Goal: Information Seeking & Learning: Find specific fact

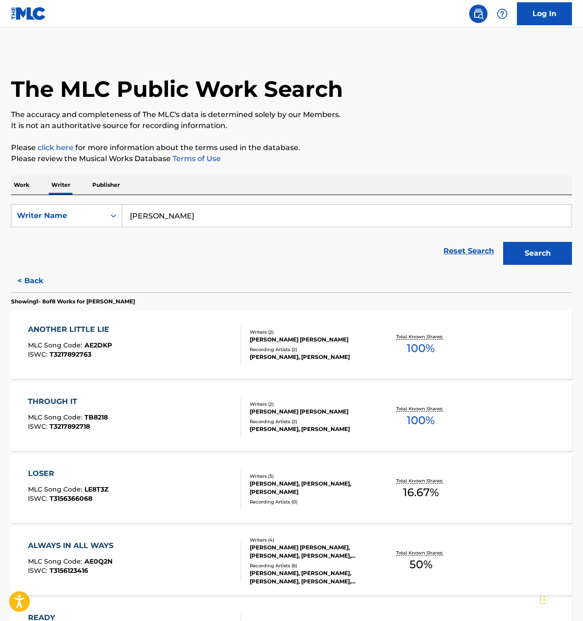
click at [30, 186] on p "Work" at bounding box center [21, 184] width 21 height 19
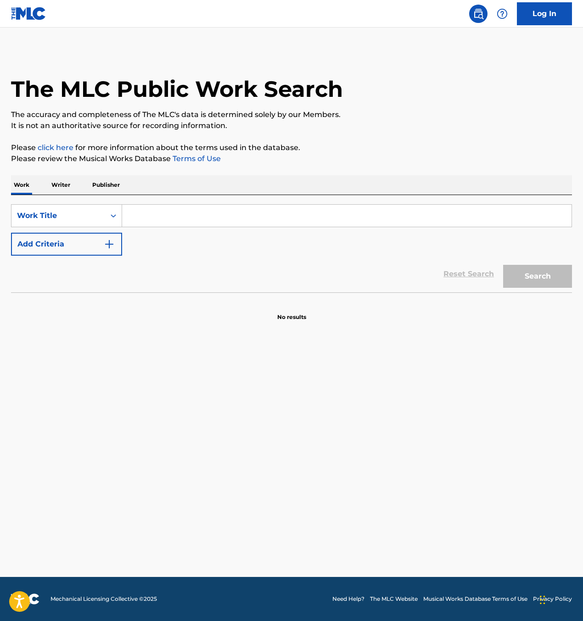
click at [171, 212] on input "Search Form" at bounding box center [346, 216] width 449 height 22
type input "alive"
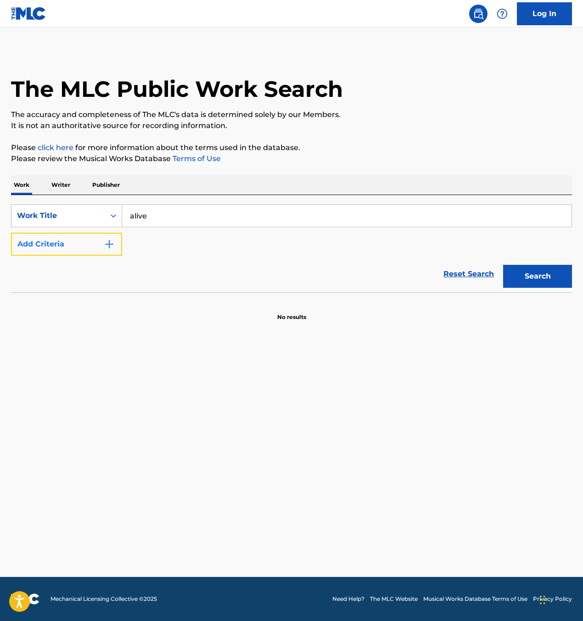
click at [96, 250] on button "Add Criteria" at bounding box center [66, 244] width 111 height 23
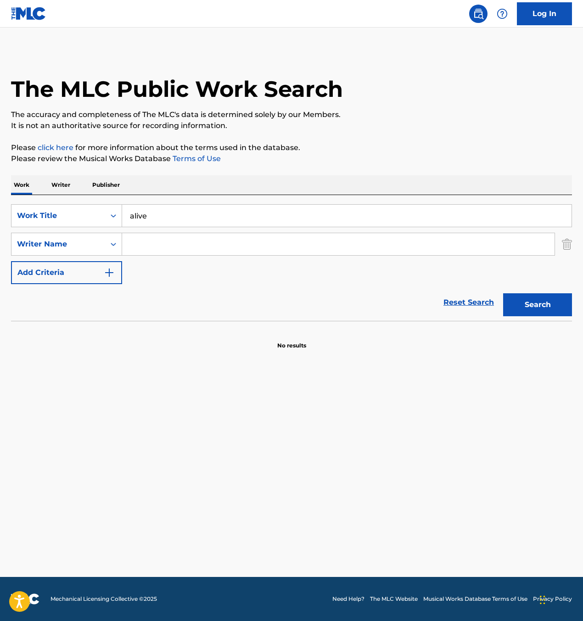
click at [166, 251] on input "Search Form" at bounding box center [338, 244] width 433 height 22
click at [503, 293] on button "Search" at bounding box center [537, 304] width 69 height 23
click at [134, 240] on input "[PERSON_NAME]" at bounding box center [338, 244] width 433 height 22
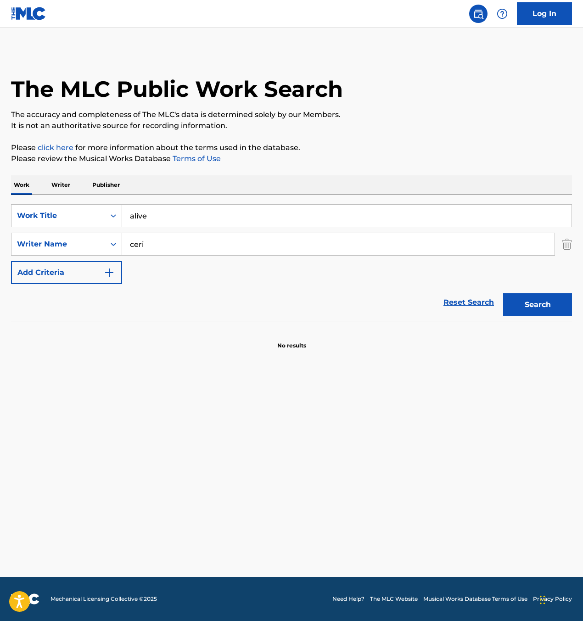
type input "ceri"
click at [503, 293] on button "Search" at bounding box center [537, 304] width 69 height 23
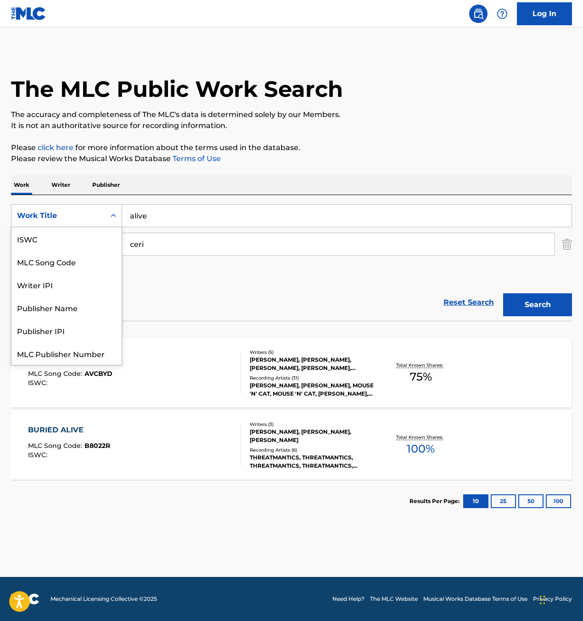
click at [39, 212] on div "Work Title" at bounding box center [58, 215] width 83 height 11
click at [46, 239] on div "ISWC" at bounding box center [66, 238] width 110 height 23
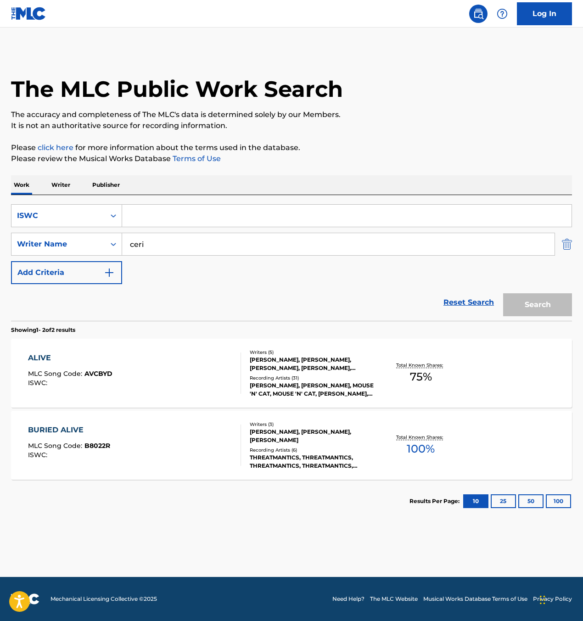
click at [568, 242] on img "Search Form" at bounding box center [567, 244] width 10 height 23
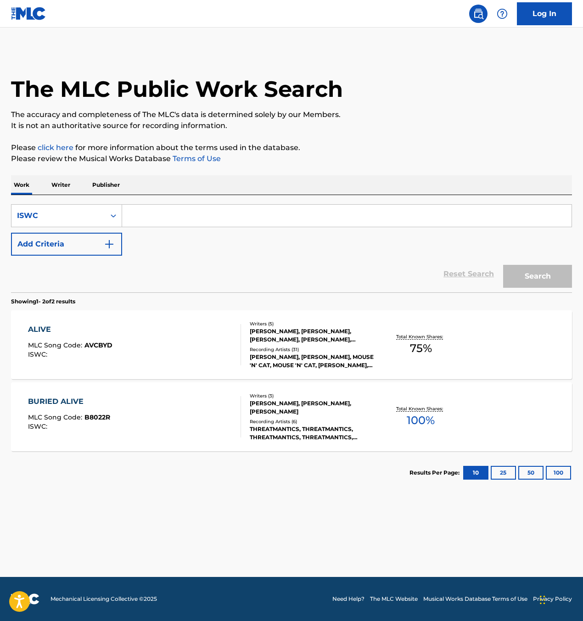
click at [459, 215] on input "Search Form" at bounding box center [346, 216] width 449 height 22
paste input "T9299744993"
drag, startPoint x: 545, startPoint y: 266, endPoint x: 551, endPoint y: 269, distance: 6.0
click at [547, 266] on button "Search" at bounding box center [537, 276] width 69 height 23
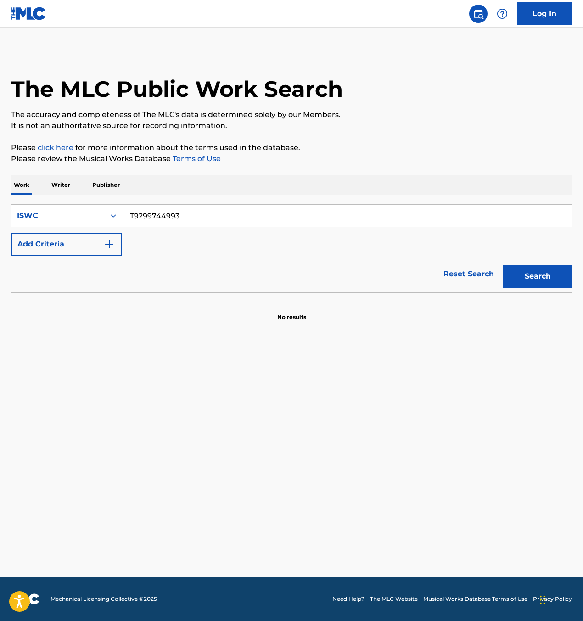
click at [161, 212] on input "T9299744993" at bounding box center [346, 216] width 449 height 22
paste input "3156123416"
type input "T3156123416"
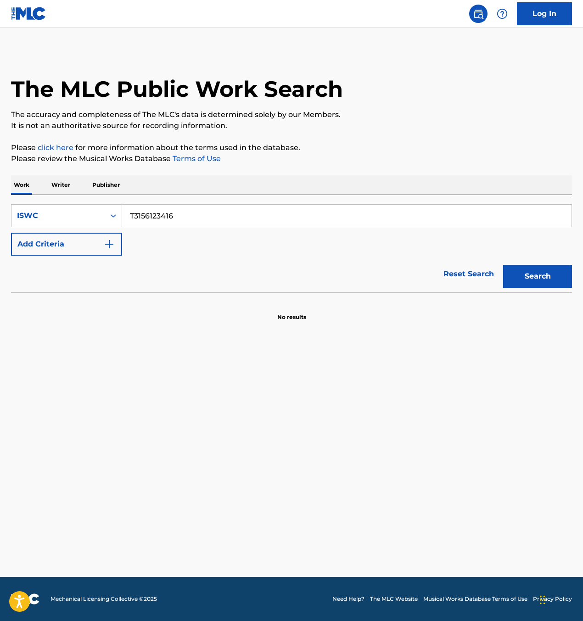
click at [528, 290] on div "Search" at bounding box center [535, 274] width 73 height 37
click at [534, 278] on button "Search" at bounding box center [537, 276] width 69 height 23
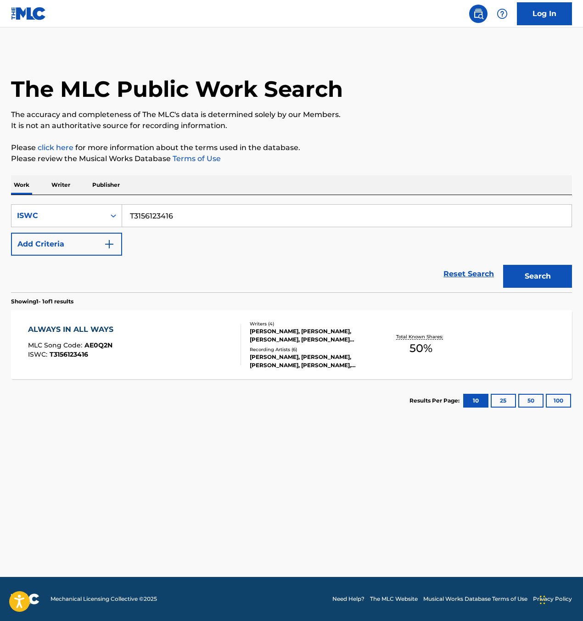
click at [143, 334] on div "ALWAYS IN ALL WAYS MLC Song Code : AE0Q2N ISWC : T3156123416" at bounding box center [134, 344] width 213 height 41
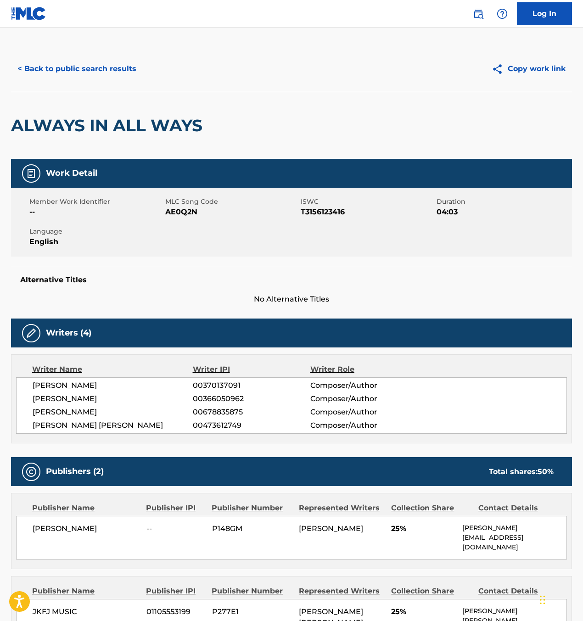
scroll to position [36, 0]
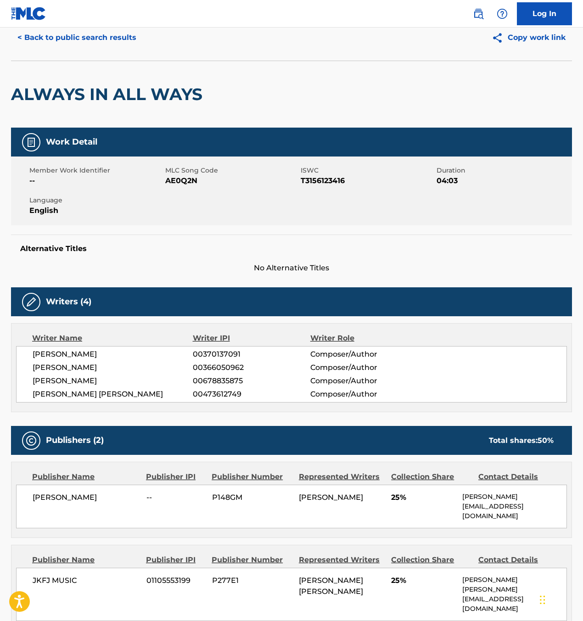
click at [190, 182] on span "AE0Q2N" at bounding box center [232, 180] width 134 height 11
copy span "AE0Q2N"
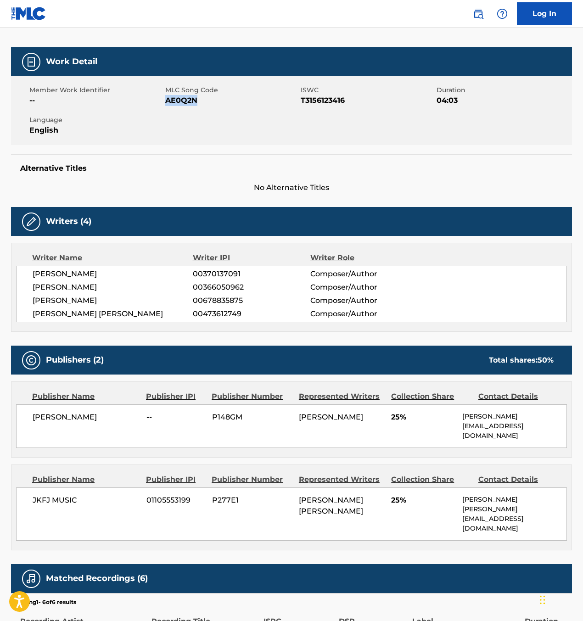
scroll to position [114, 0]
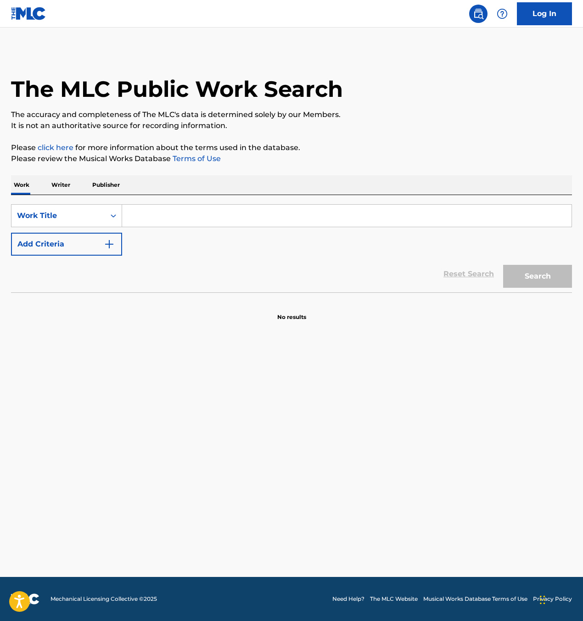
click at [65, 183] on p "Writer" at bounding box center [61, 184] width 24 height 19
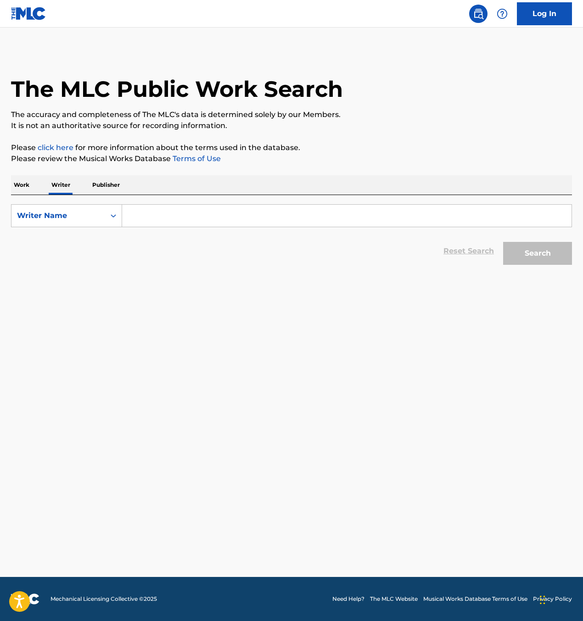
click at [163, 215] on input "Search Form" at bounding box center [346, 216] width 449 height 22
type input "[PERSON_NAME]"
click at [503, 242] on button "Search" at bounding box center [537, 253] width 69 height 23
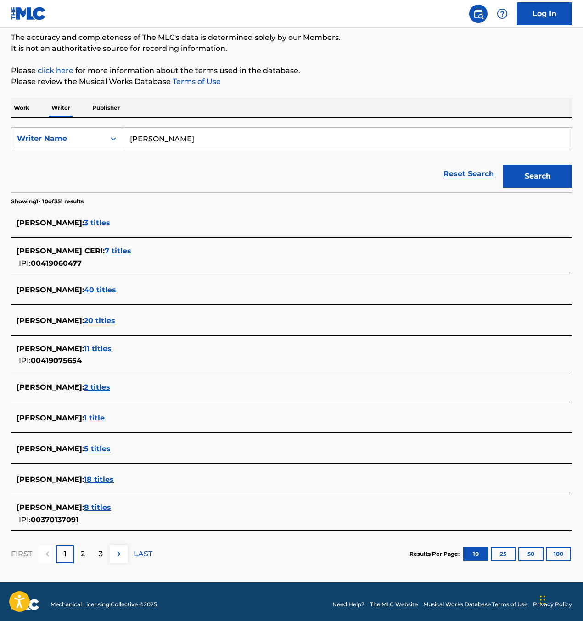
scroll to position [83, 0]
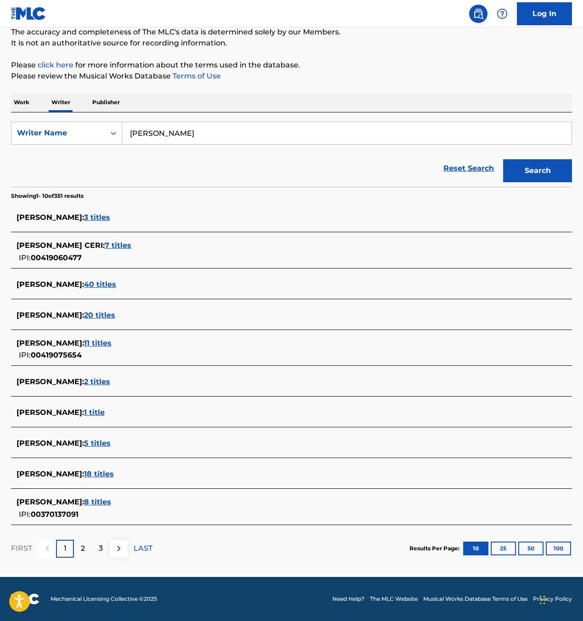
click at [84, 505] on span "8 titles" at bounding box center [97, 502] width 27 height 9
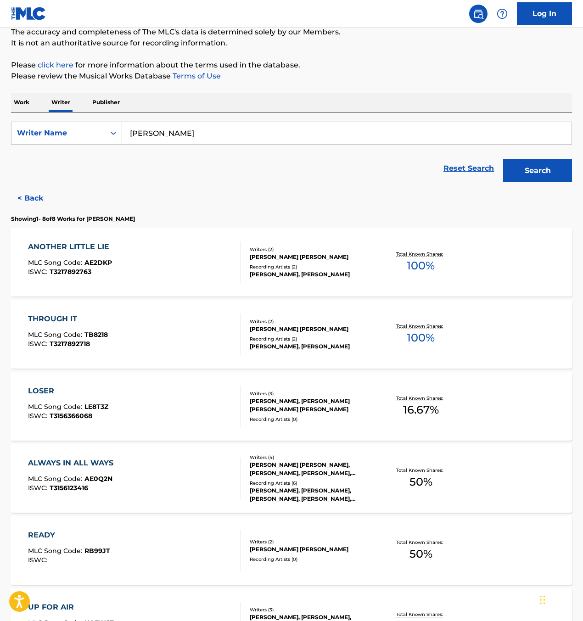
click at [100, 247] on div "ANOTHER LITTLE LIE" at bounding box center [71, 247] width 86 height 11
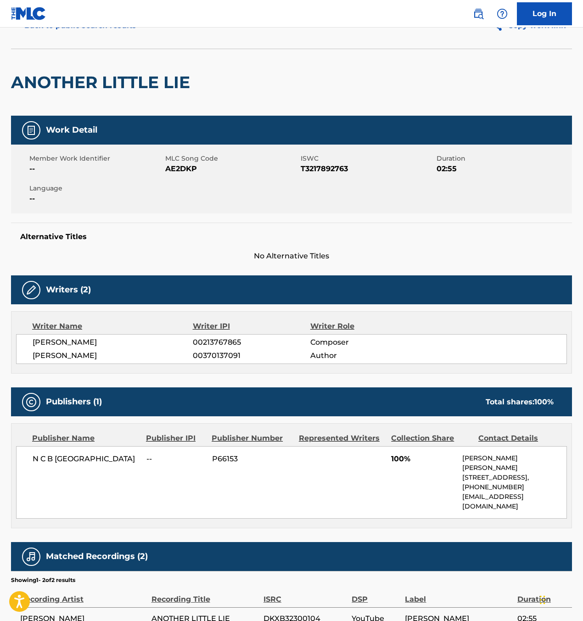
scroll to position [88, 0]
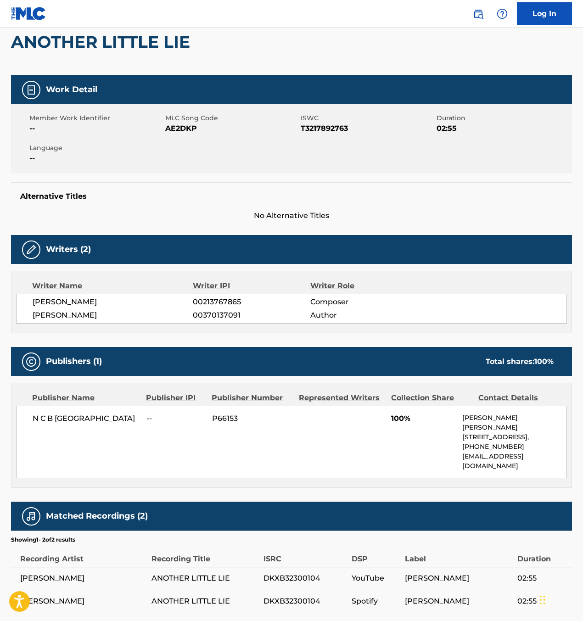
click at [25, 573] on span "ARVID NIELSEN" at bounding box center [83, 578] width 127 height 11
click at [239, 573] on span "ANOTHER LITTLE LIE" at bounding box center [205, 578] width 107 height 11
copy tr "ARVID NIELSEN ANOTHER LITTLE LIE"
click at [177, 126] on span "AE2DKP" at bounding box center [232, 128] width 134 height 11
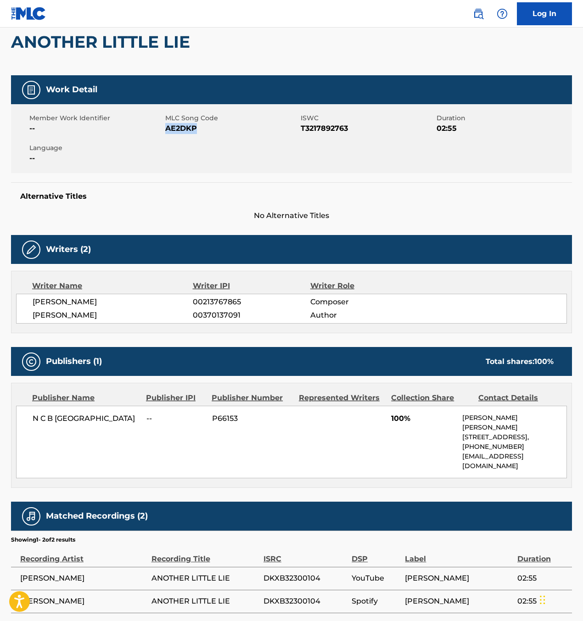
click at [177, 126] on span "AE2DKP" at bounding box center [232, 128] width 134 height 11
copy span "AE2DKP"
click at [332, 128] on span "T3217892763" at bounding box center [368, 128] width 134 height 11
click at [332, 127] on span "T3217892763" at bounding box center [368, 128] width 134 height 11
copy span "T3217892763"
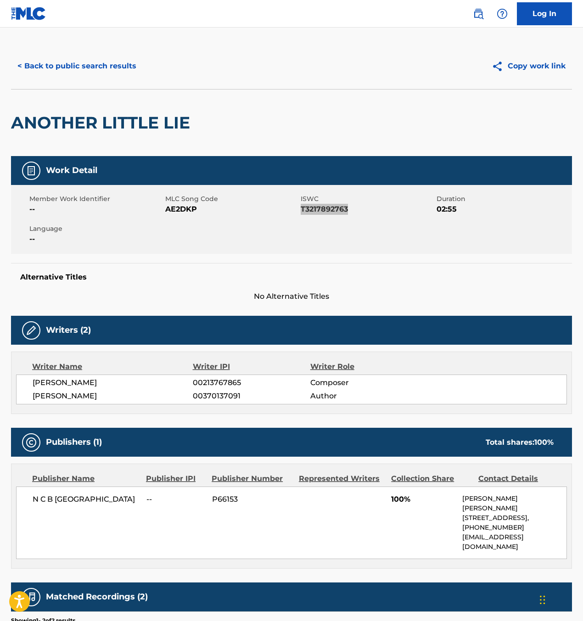
scroll to position [0, 0]
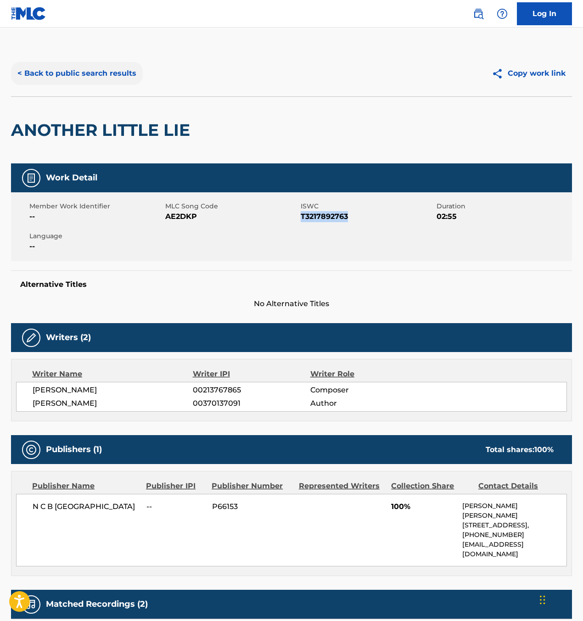
click at [95, 67] on button "< Back to public search results" at bounding box center [77, 73] width 132 height 23
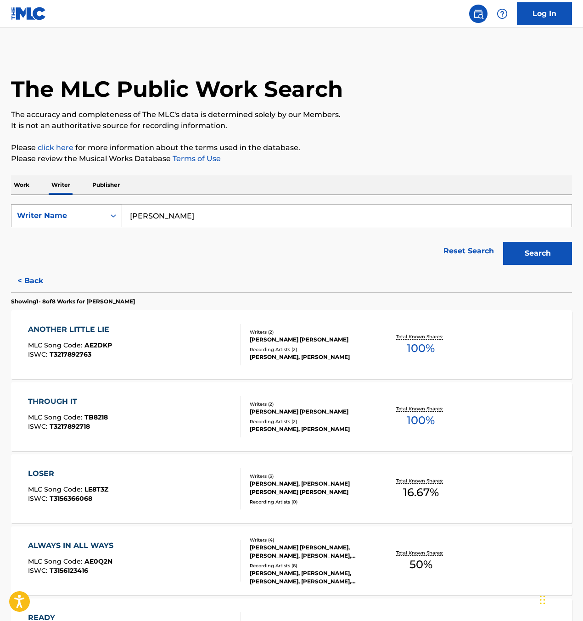
click at [38, 220] on div "Writer Name" at bounding box center [58, 215] width 83 height 11
click at [26, 188] on p "Work" at bounding box center [21, 184] width 21 height 19
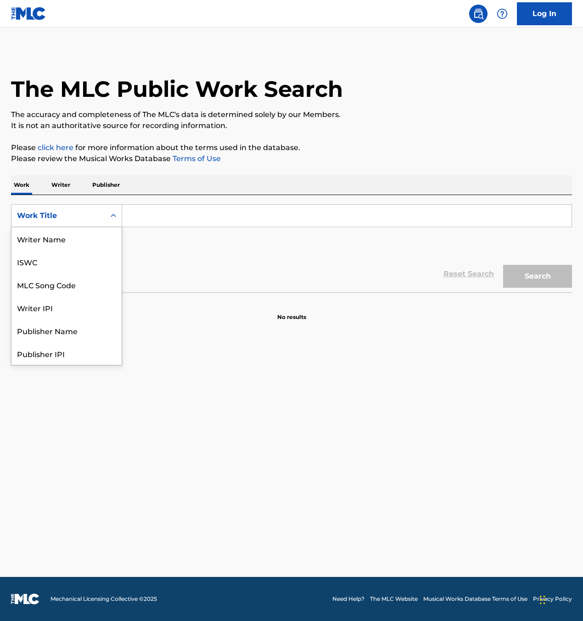
click at [92, 218] on div "Work Title" at bounding box center [58, 215] width 83 height 11
click at [75, 242] on div "MLC Song Code" at bounding box center [66, 238] width 110 height 23
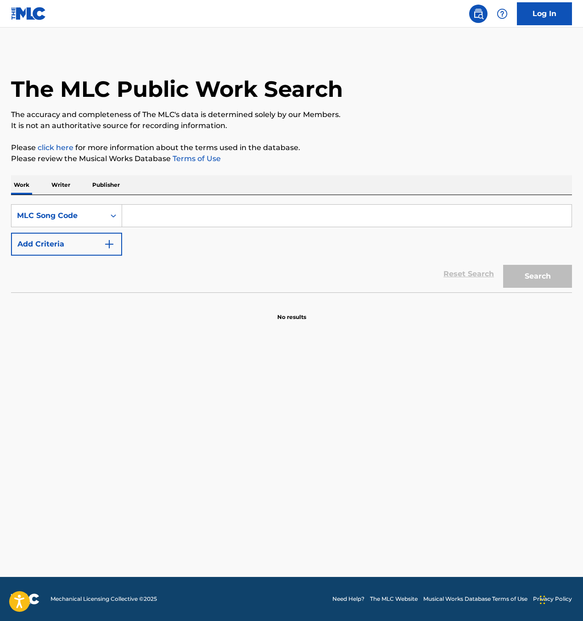
click at [148, 226] on input "Search Form" at bounding box center [346, 216] width 449 height 22
paste input "TW44GW"
type input "TW44GW"
click at [537, 272] on button "Search" at bounding box center [537, 276] width 69 height 23
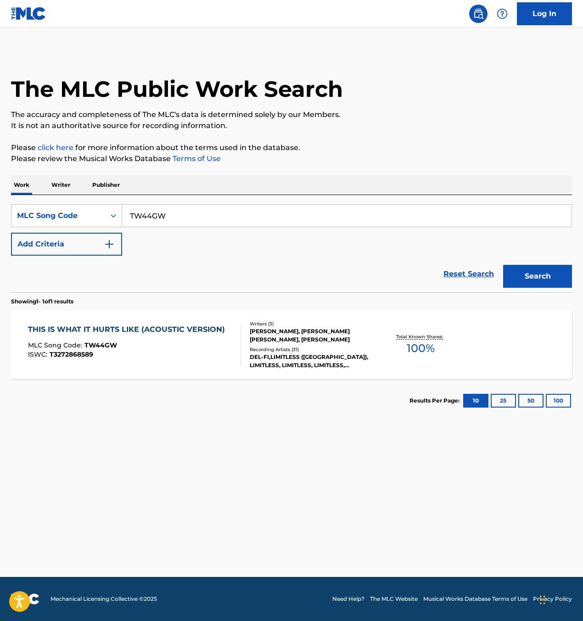
click at [125, 331] on div "THIS IS WHAT IT HURTS LIKE (ACOUSTIC VERSION)" at bounding box center [129, 329] width 202 height 11
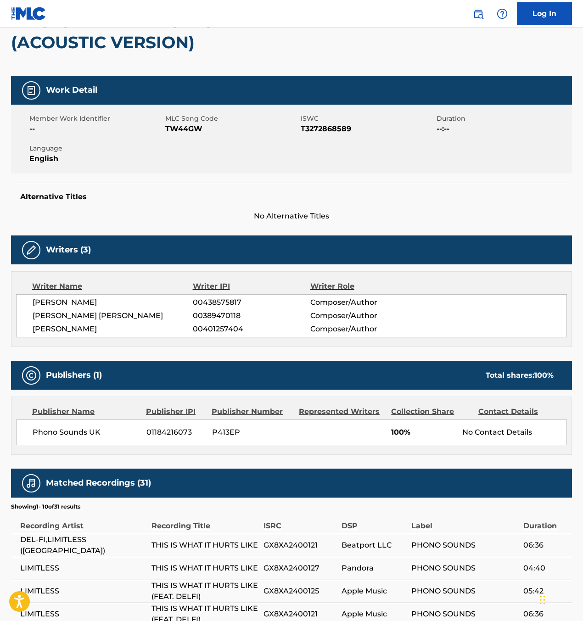
scroll to position [101, 0]
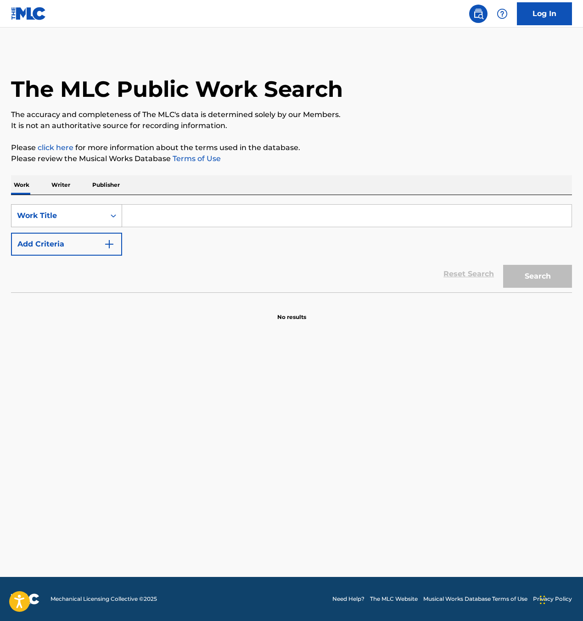
drag, startPoint x: 37, startPoint y: 212, endPoint x: 38, endPoint y: 218, distance: 6.6
click at [37, 212] on div "Work Title" at bounding box center [58, 215] width 83 height 11
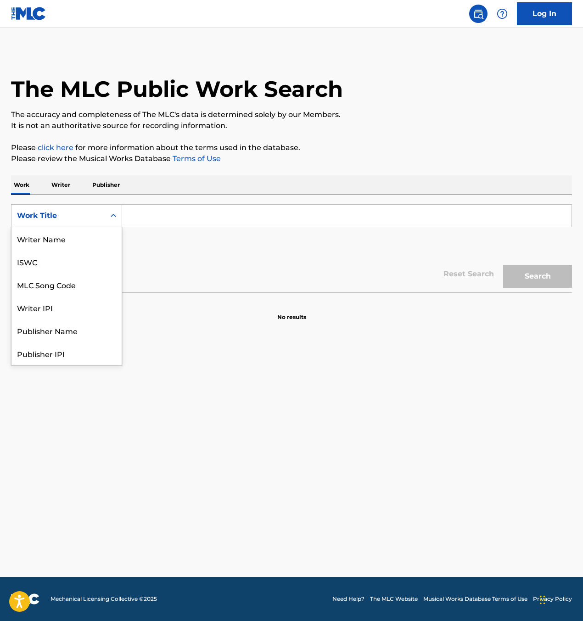
scroll to position [46, 0]
click at [52, 238] on div "MLC Song Code" at bounding box center [66, 238] width 110 height 23
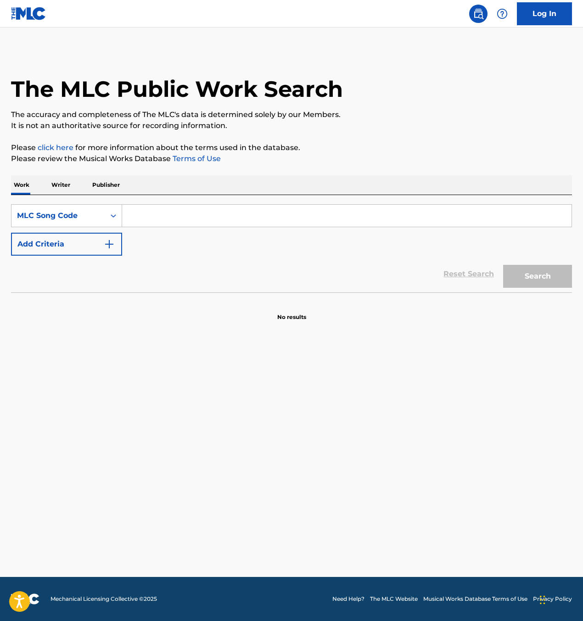
click at [156, 212] on input "Search Form" at bounding box center [346, 216] width 449 height 22
paste input "AE2DKP"
type input "AE2DKP"
click at [531, 270] on button "Search" at bounding box center [537, 276] width 69 height 23
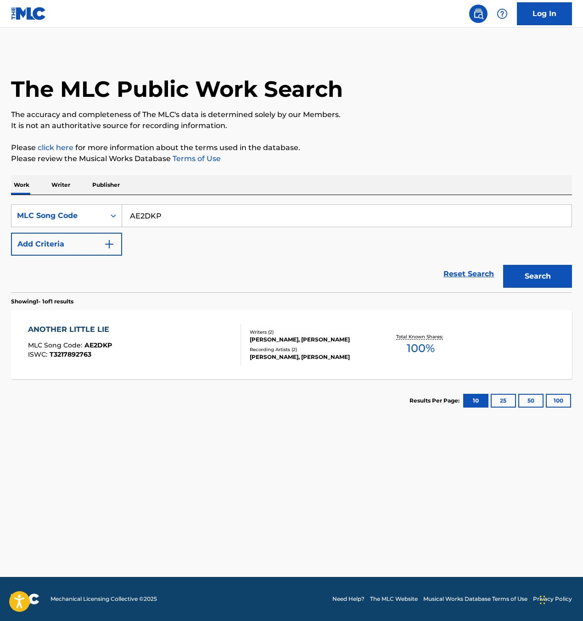
click at [188, 337] on div "ANOTHER LITTLE LIE MLC Song Code : AE2DKP ISWC : T3217892763" at bounding box center [134, 344] width 213 height 41
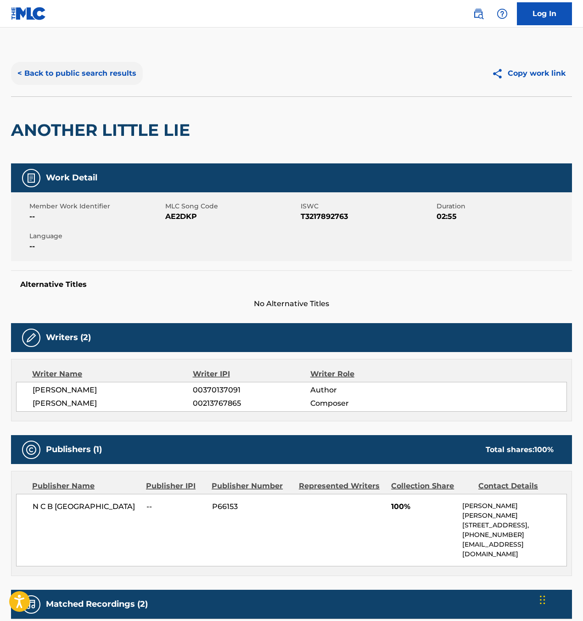
click at [94, 78] on button "< Back to public search results" at bounding box center [77, 73] width 132 height 23
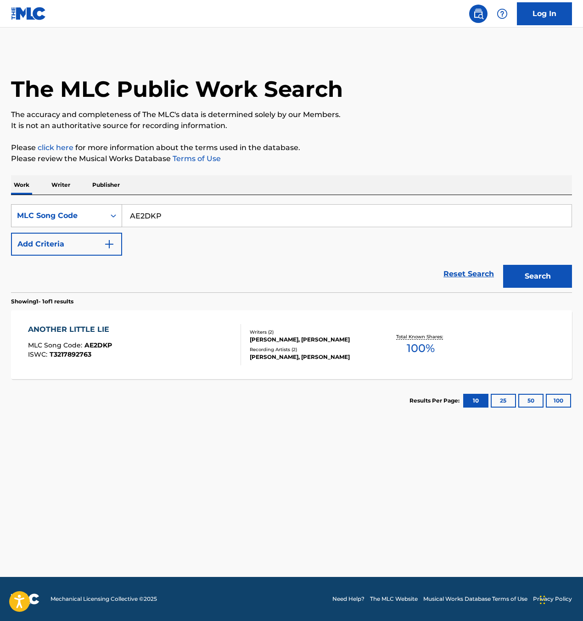
drag, startPoint x: 159, startPoint y: 216, endPoint x: 88, endPoint y: 215, distance: 71.6
click at [148, 215] on input "AE2DKP" at bounding box center [346, 216] width 449 height 22
click at [81, 216] on div "MLC Song Code" at bounding box center [58, 215] width 83 height 11
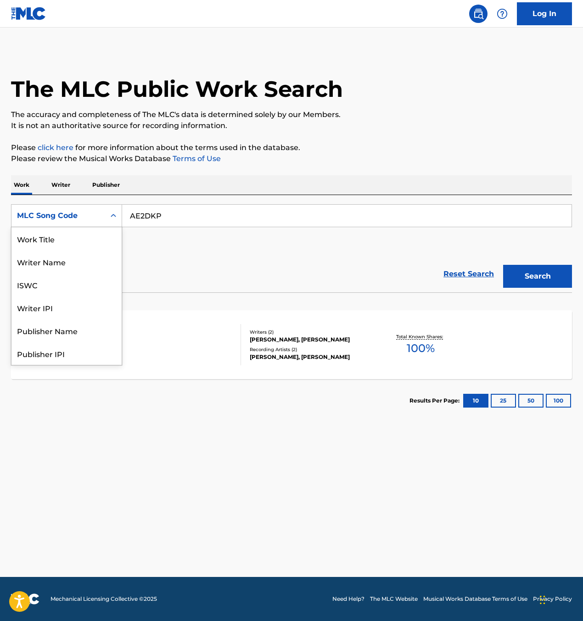
scroll to position [46, 0]
click at [77, 247] on div "ISWC" at bounding box center [66, 238] width 110 height 23
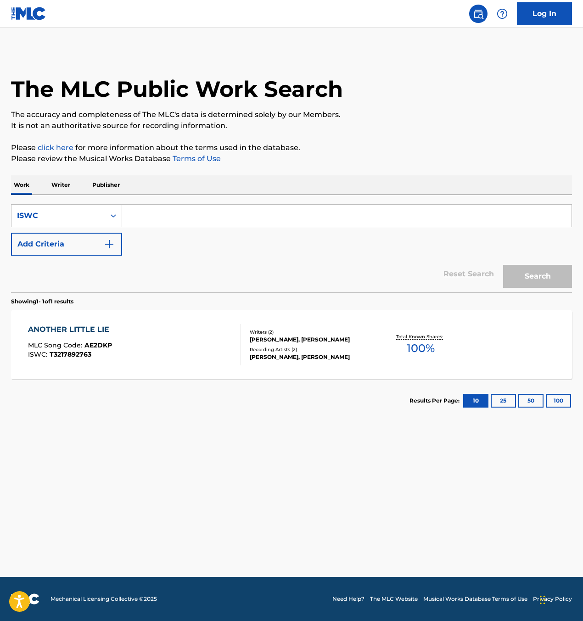
click at [185, 219] on input "Search Form" at bounding box center [346, 216] width 449 height 22
paste input "T9291338766"
type input "T9291338766"
click at [557, 271] on button "Search" at bounding box center [537, 276] width 69 height 23
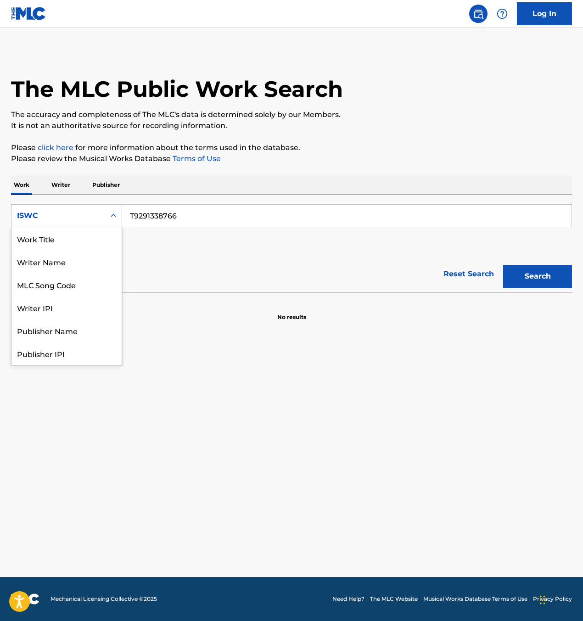
click at [117, 221] on div "Search Form" at bounding box center [113, 216] width 17 height 17
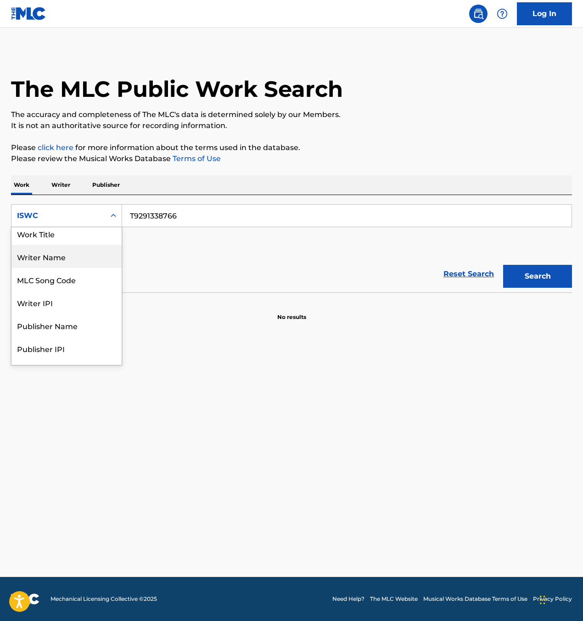
scroll to position [0, 0]
click at [85, 246] on div "Work Title" at bounding box center [66, 238] width 110 height 23
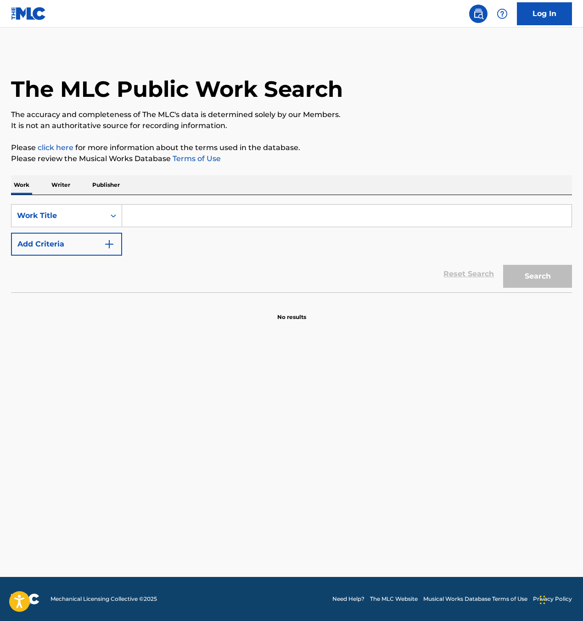
click at [172, 200] on div "SearchWithCriteriaf1b61804-0dd1-46fc-81f8-5a139340fbba Work Title Add Criteria …" at bounding box center [291, 243] width 561 height 97
click at [170, 220] on input "Search Form" at bounding box center [346, 216] width 449 height 22
type input "back to country"
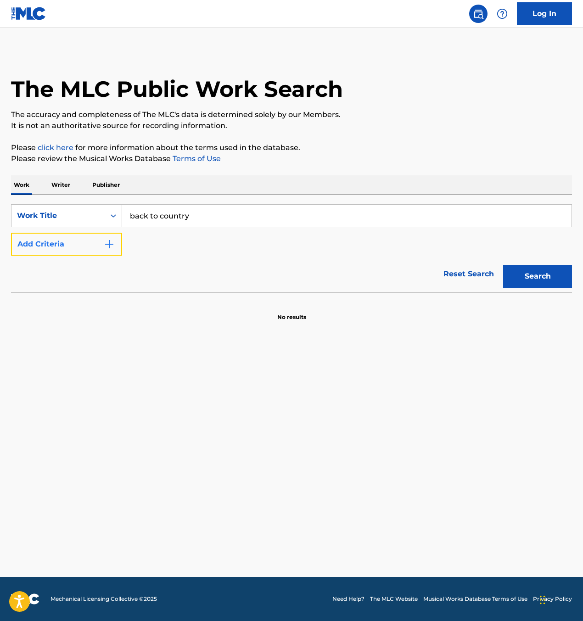
click at [79, 246] on button "Add Criteria" at bounding box center [66, 244] width 111 height 23
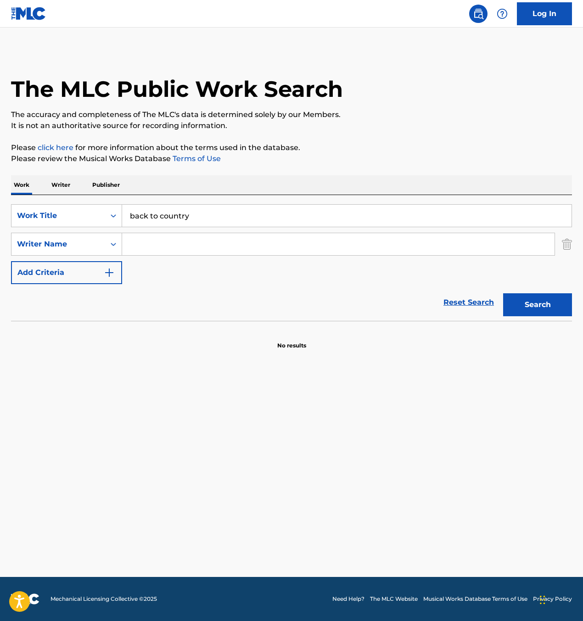
click at [179, 242] on input "Search Form" at bounding box center [338, 244] width 433 height 22
type input "antonio"
click at [503, 293] on button "Search" at bounding box center [537, 304] width 69 height 23
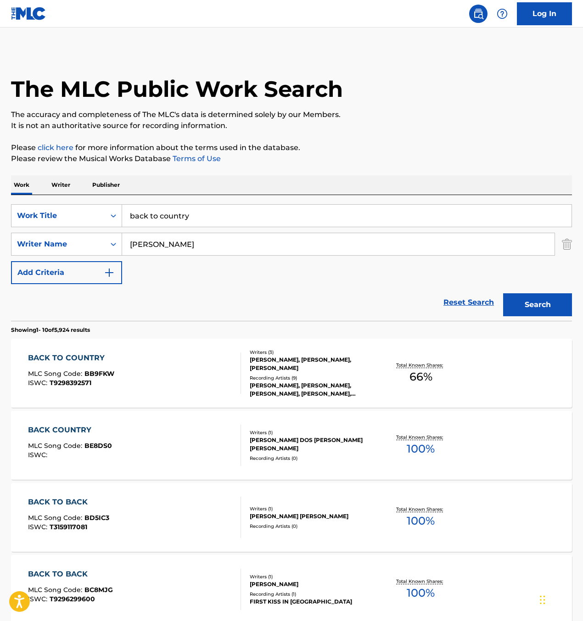
click at [186, 343] on div "BACK TO COUNTRY MLC Song Code : BB9FKW ISWC : T9298392571 Writers ( 3 ) CERIDWE…" at bounding box center [291, 373] width 561 height 69
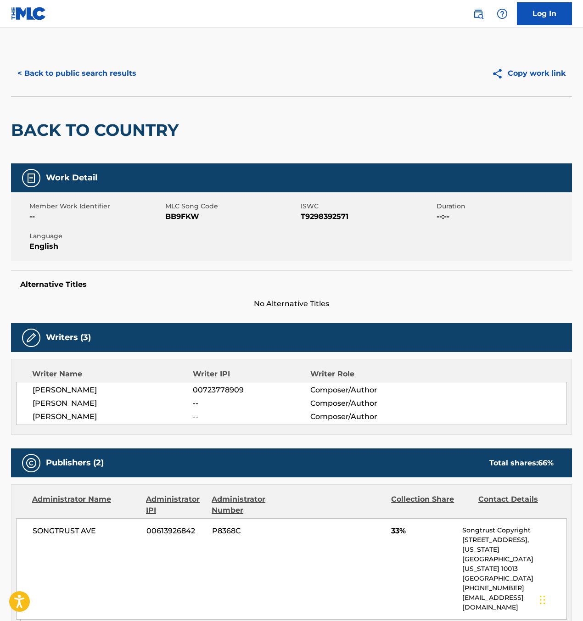
click at [325, 217] on span "T9298392571" at bounding box center [368, 216] width 134 height 11
copy span "T9298392571"
click at [241, 243] on div "Member Work Identifier -- MLC Song Code BB9FKW ISWC T9298392571 Duration --:-- …" at bounding box center [291, 226] width 561 height 69
click at [198, 220] on span "BB9FKW" at bounding box center [232, 216] width 134 height 11
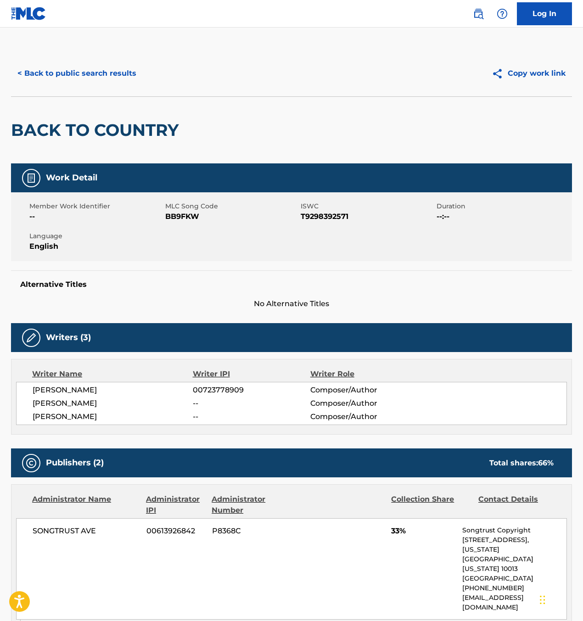
drag, startPoint x: 191, startPoint y: 216, endPoint x: 196, endPoint y: 215, distance: 5.1
click at [193, 215] on span "BB9FKW" at bounding box center [232, 216] width 134 height 11
click at [196, 215] on span "BB9FKW" at bounding box center [232, 216] width 134 height 11
click at [185, 220] on span "BB9FKW" at bounding box center [232, 216] width 134 height 11
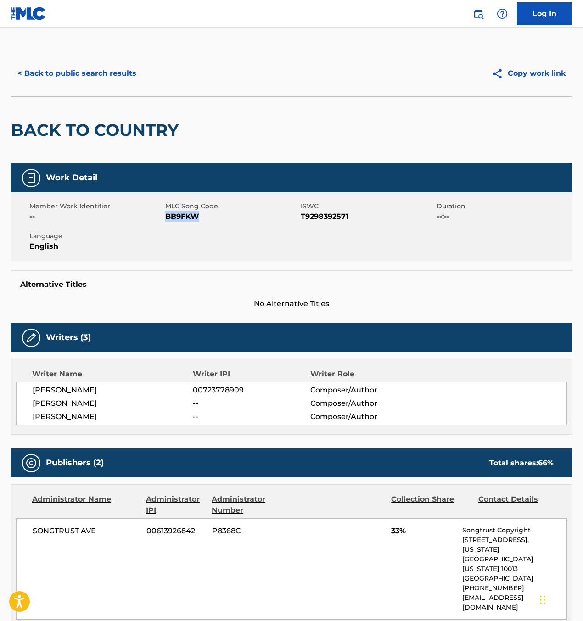
copy span "BB9FKW"
click at [54, 72] on button "< Back to public search results" at bounding box center [77, 73] width 132 height 23
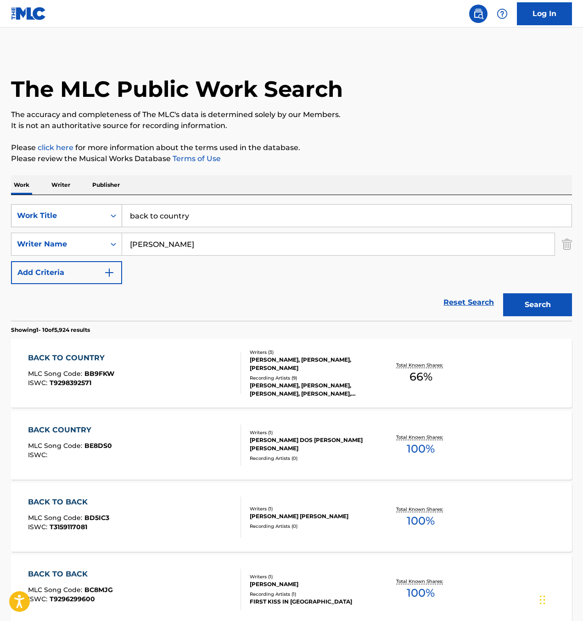
click at [74, 211] on div "Work Title" at bounding box center [58, 215] width 83 height 11
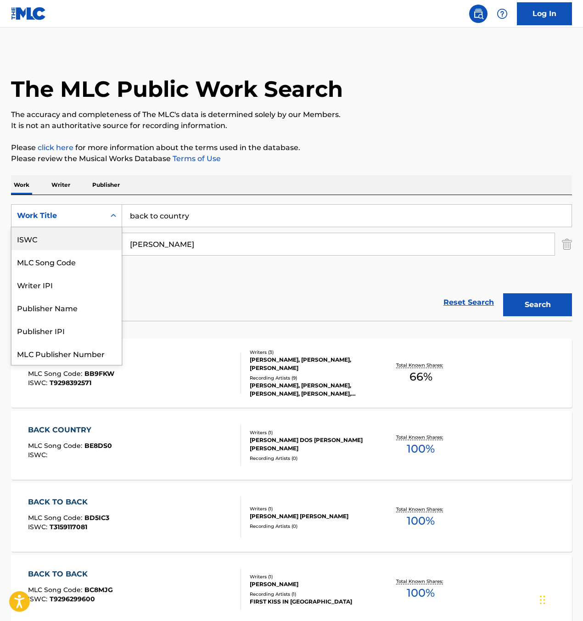
click at [52, 236] on div "ISWC" at bounding box center [66, 238] width 110 height 23
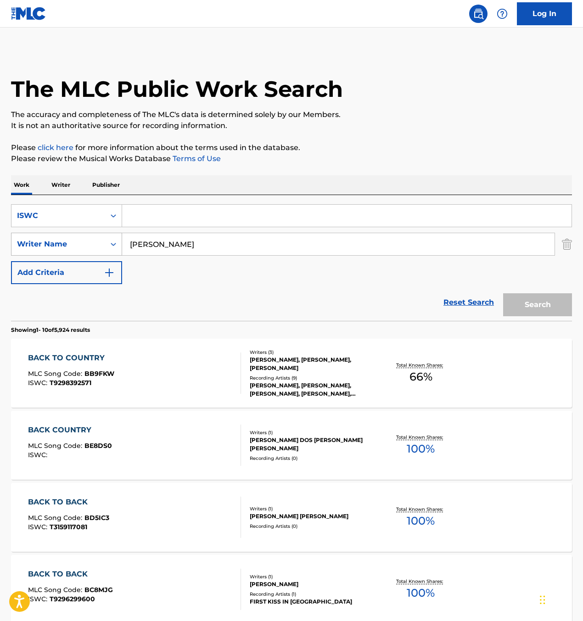
click at [65, 239] on div "Writer Name" at bounding box center [58, 244] width 83 height 11
click at [570, 246] on img "Search Form" at bounding box center [567, 244] width 10 height 23
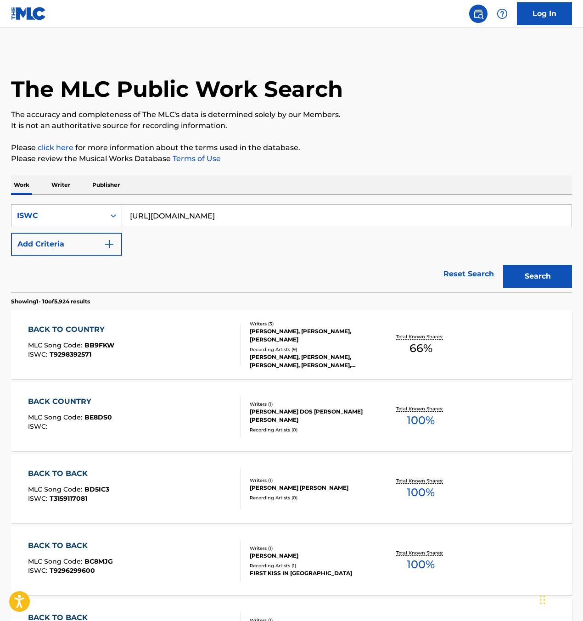
click at [501, 213] on input "https://portal.themlc.com/12a2ab48e56ec057fbd8.svg" at bounding box center [346, 216] width 449 height 22
click at [499, 212] on input "https://portal.themlc.com/12a2ab48e56ec057fbd8.svg" at bounding box center [346, 216] width 449 height 22
paste input "T9294829804"
type input "T9294829804"
click at [551, 262] on div "Search" at bounding box center [535, 274] width 73 height 37
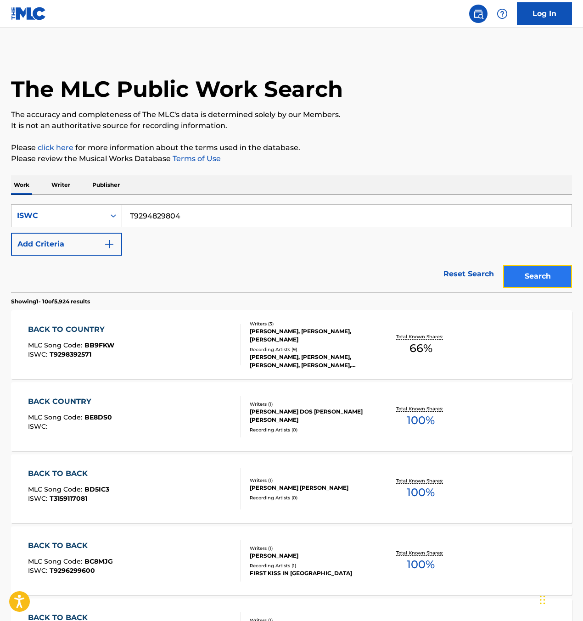
click at [552, 279] on button "Search" at bounding box center [537, 276] width 69 height 23
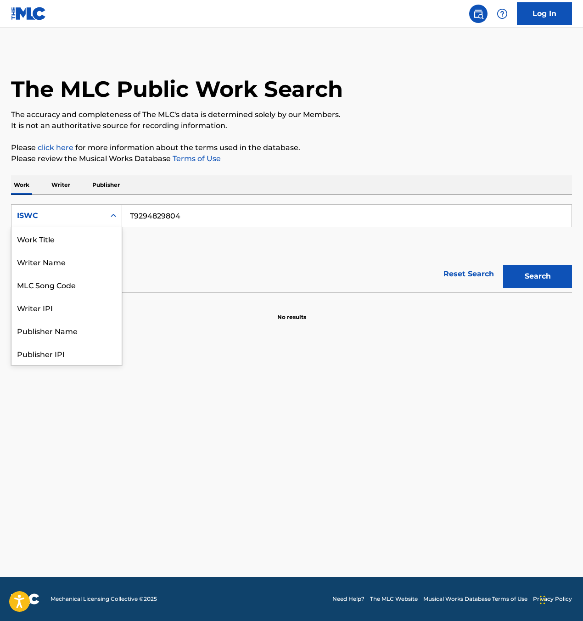
click at [87, 214] on div "ISWC" at bounding box center [58, 215] width 83 height 11
click at [76, 239] on div "Work Title" at bounding box center [66, 238] width 110 height 23
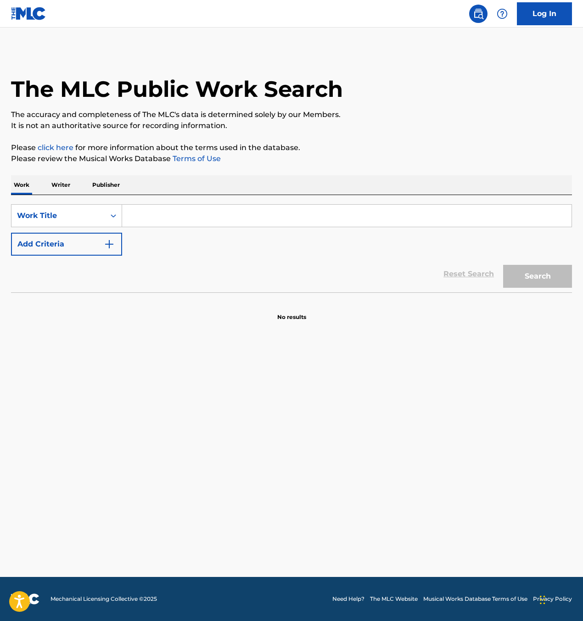
click at [159, 224] on input "Search Form" at bounding box center [346, 216] width 449 height 22
paste input "Bitchless Christmas"
type input "Bitchless Christmas"
click at [560, 282] on button "Search" at bounding box center [537, 276] width 69 height 23
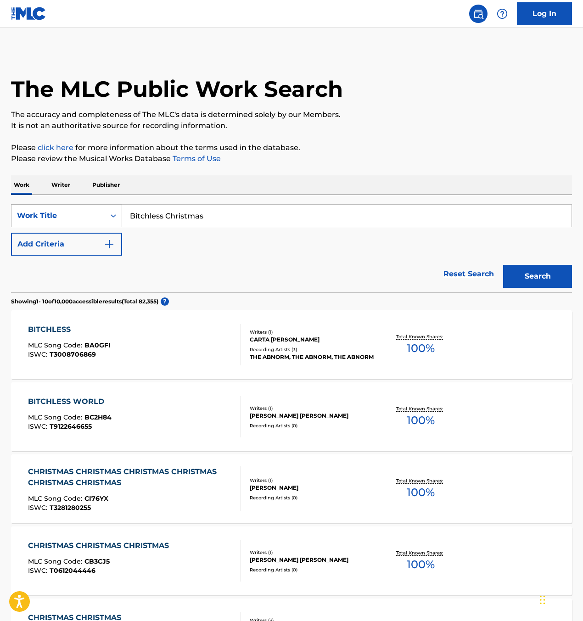
click at [95, 218] on div "Work Title" at bounding box center [58, 215] width 83 height 11
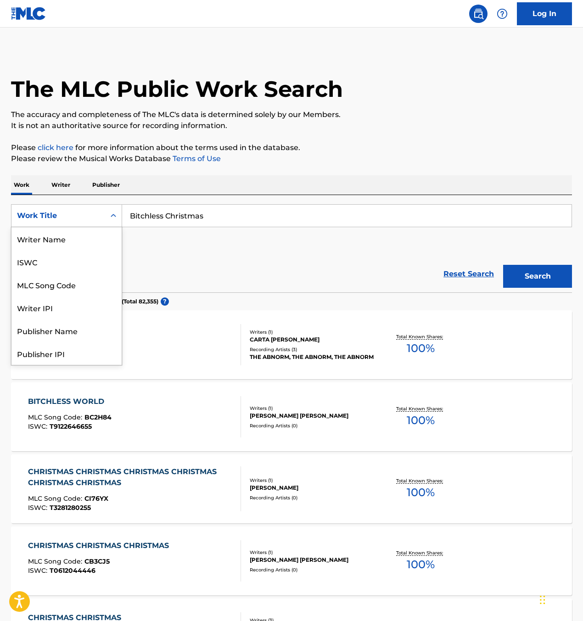
scroll to position [46, 0]
click at [77, 236] on div "MLC Song Code" at bounding box center [66, 238] width 110 height 23
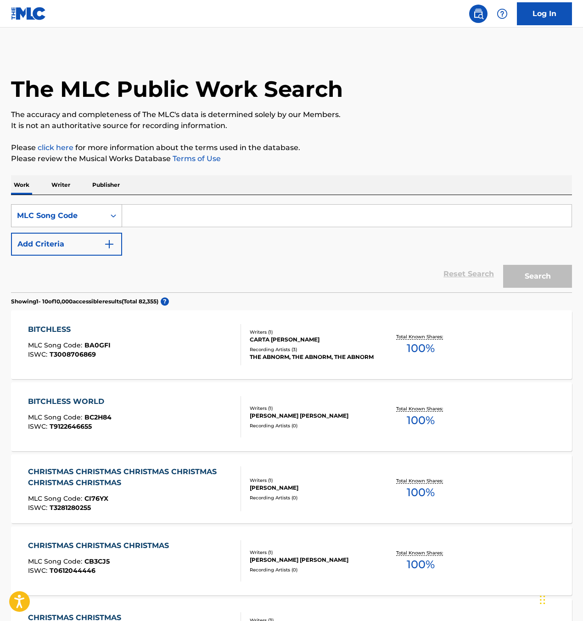
click at [75, 212] on div "MLC Song Code" at bounding box center [58, 215] width 83 height 11
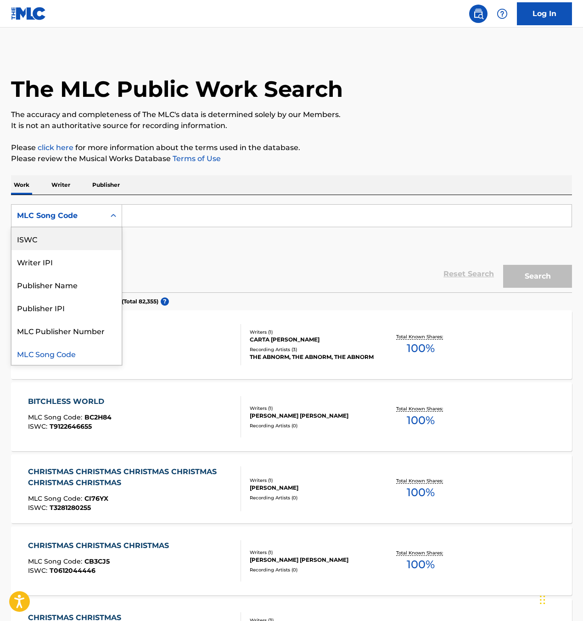
scroll to position [0, 0]
click at [66, 239] on div "Work Title" at bounding box center [66, 238] width 110 height 23
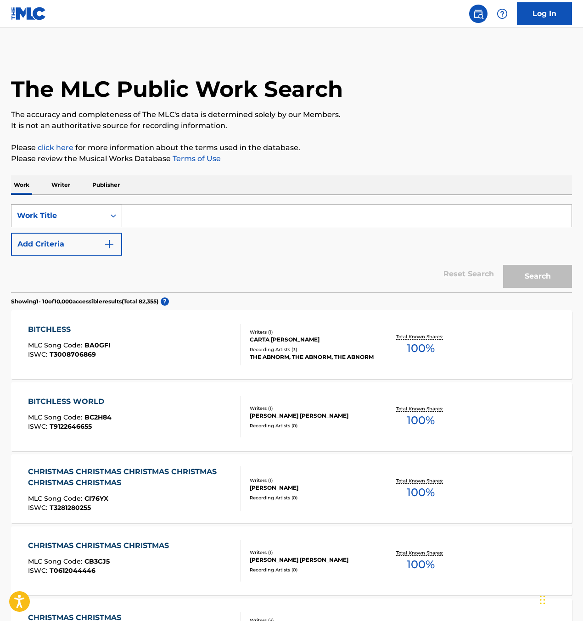
click at [69, 208] on div "Work Title" at bounding box center [58, 215] width 94 height 17
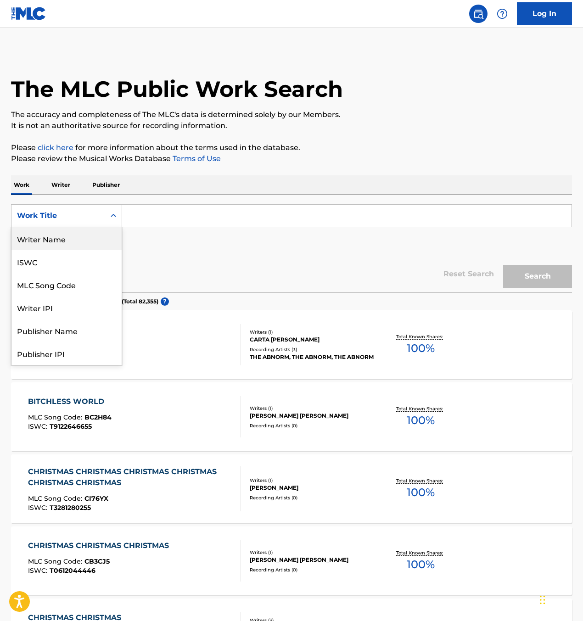
click at [69, 241] on div "Writer Name" at bounding box center [66, 238] width 110 height 23
click at [72, 216] on div "Writer Name" at bounding box center [58, 215] width 83 height 11
click at [67, 263] on div "ISWC" at bounding box center [66, 261] width 110 height 23
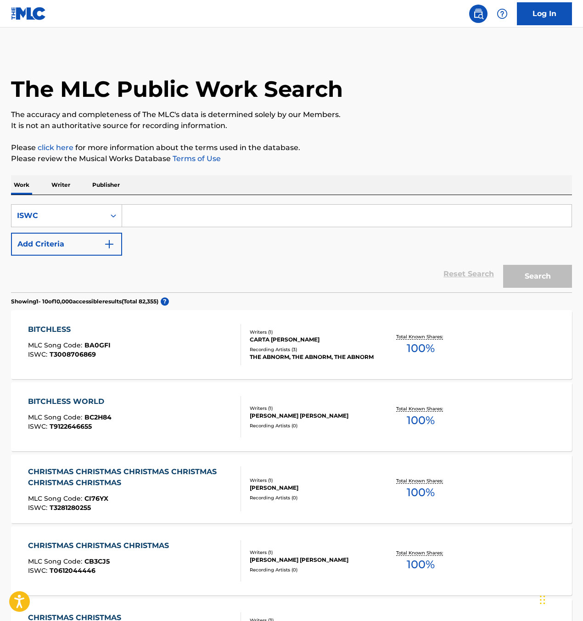
click at [193, 210] on input "Search Form" at bounding box center [346, 216] width 449 height 22
paste input "T3156494809"
type input "T3156494809"
click at [542, 277] on button "Search" at bounding box center [537, 276] width 69 height 23
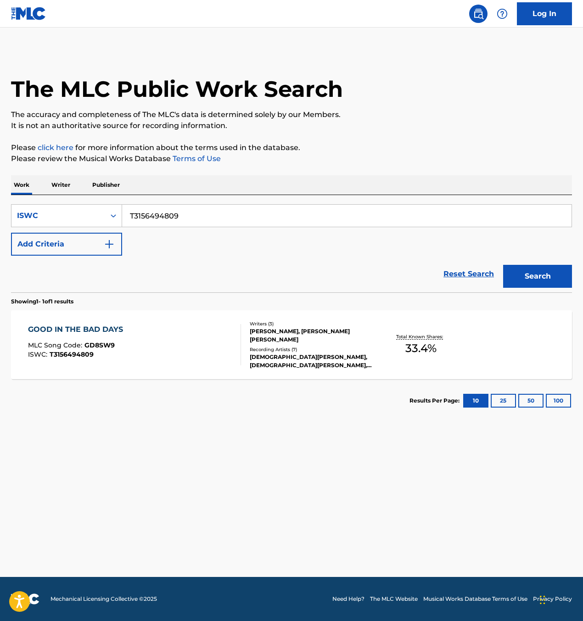
click at [209, 349] on div "GOOD IN THE BAD DAYS MLC Song Code : GD8SW9 ISWC : T3156494809" at bounding box center [134, 344] width 213 height 41
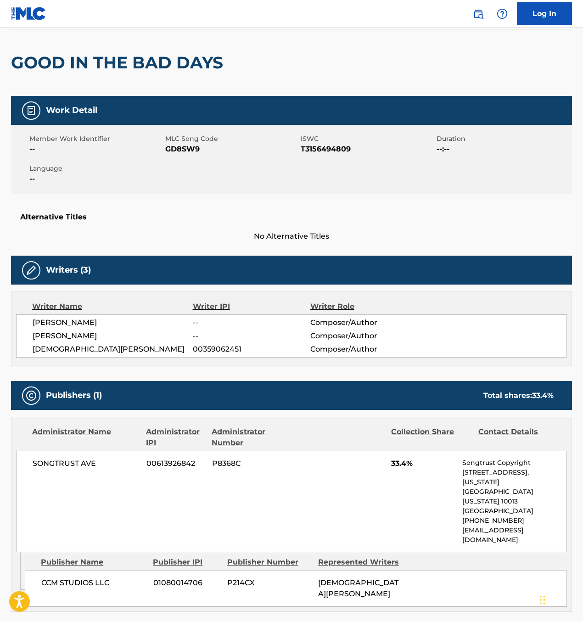
scroll to position [44, 0]
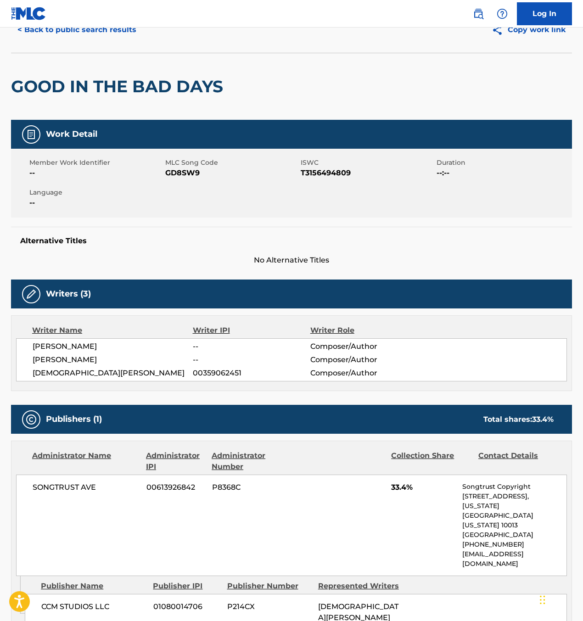
click at [185, 173] on span "GD8SW9" at bounding box center [232, 173] width 134 height 11
copy span "GD8SW9"
drag, startPoint x: 364, startPoint y: 171, endPoint x: 299, endPoint y: 172, distance: 64.7
click at [299, 172] on div "Member Work Identifier -- MLC Song Code GD8SW9 ISWC T3156494809 Duration --:-- …" at bounding box center [291, 183] width 561 height 69
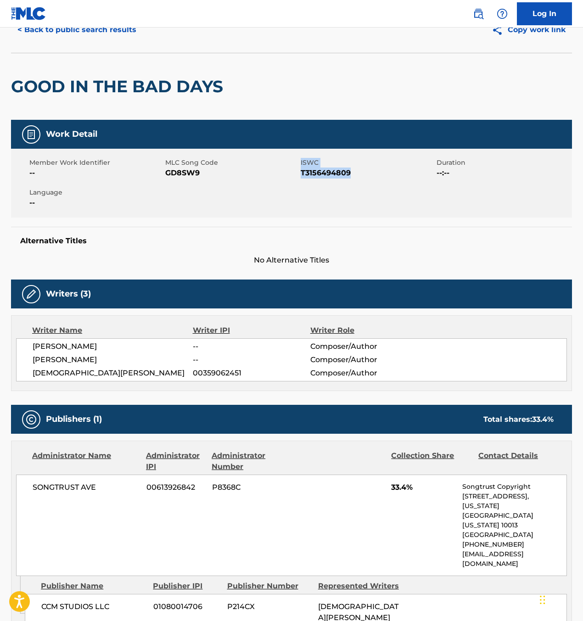
click at [297, 173] on span "GD8SW9" at bounding box center [232, 173] width 134 height 11
click at [299, 172] on div "MLC Song Code GD8SW9" at bounding box center [233, 168] width 136 height 21
click at [301, 172] on span "T3156494809" at bounding box center [368, 173] width 134 height 11
copy span "T3156494809"
click at [50, 33] on button "< Back to public search results" at bounding box center [77, 29] width 132 height 23
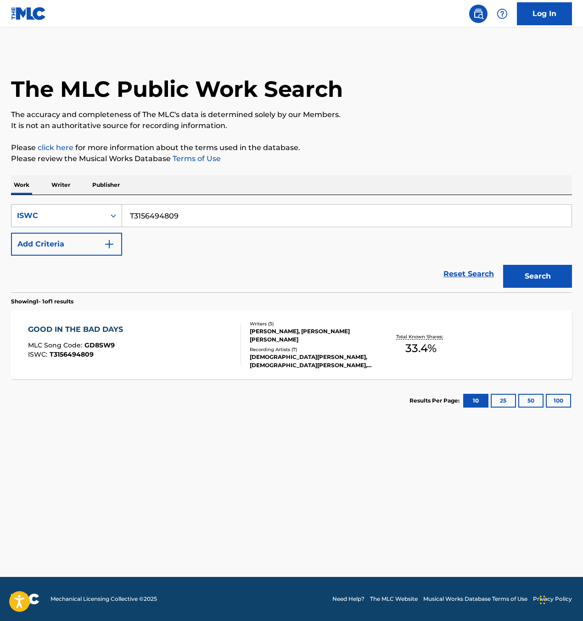
drag, startPoint x: 210, startPoint y: 220, endPoint x: 100, endPoint y: 213, distance: 110.5
click at [94, 215] on div "SearchWithCriteria623f3630-4f6a-4d2b-9b93-486114262a2a ISWC T3156494809" at bounding box center [291, 215] width 561 height 23
paste input "25684157"
type input "T3256841579"
click at [548, 282] on button "Search" at bounding box center [537, 276] width 69 height 23
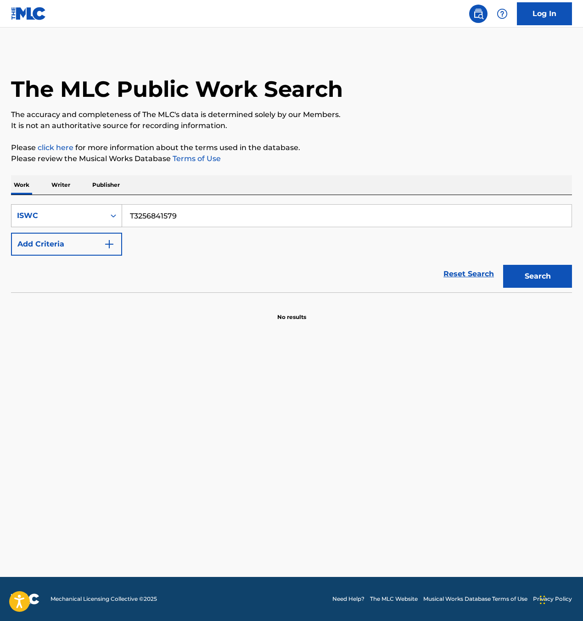
click at [51, 216] on div "ISWC" at bounding box center [58, 215] width 83 height 11
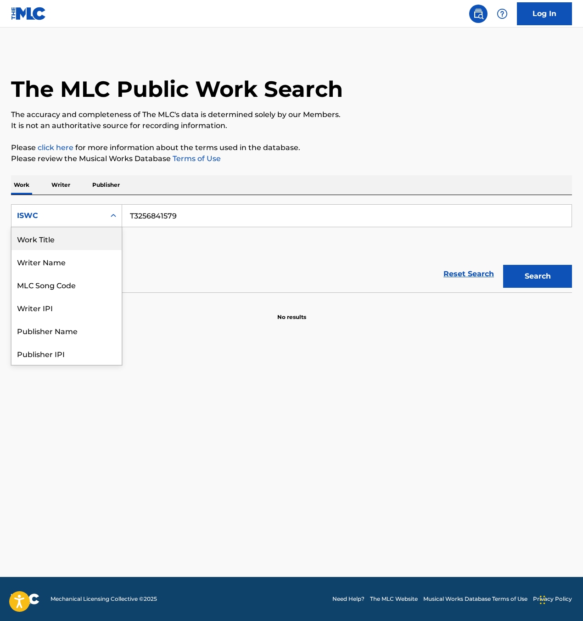
click at [58, 241] on div "Work Title" at bounding box center [66, 238] width 110 height 23
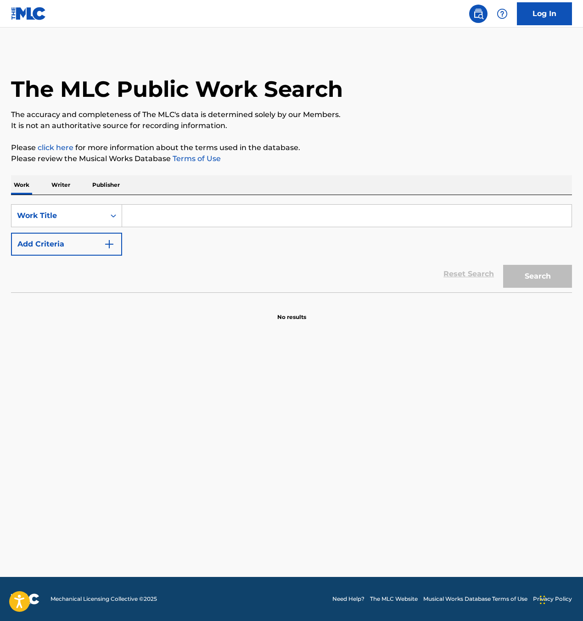
click at [185, 208] on input "Search Form" at bounding box center [346, 216] width 449 height 22
paste input "GOODBYE TO LONELY"
type input "GOODBYE TO LONELY"
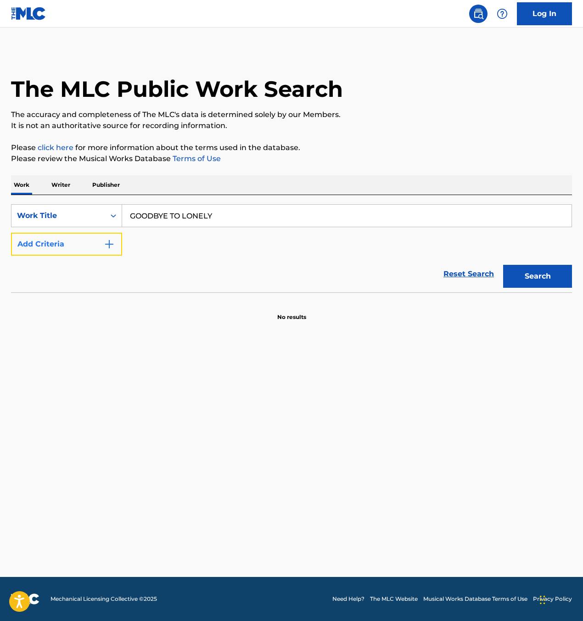
click at [11, 247] on button "Add Criteria" at bounding box center [66, 244] width 111 height 23
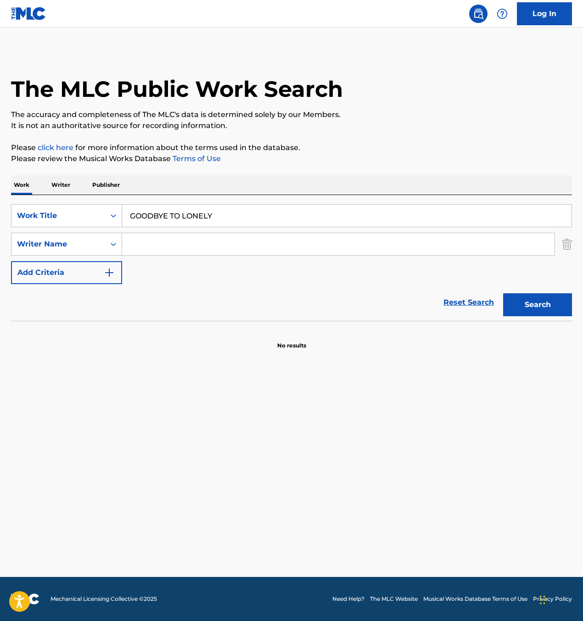
click at [172, 238] on input "Search Form" at bounding box center [338, 244] width 433 height 22
type input "ceri"
click at [503, 293] on button "Search" at bounding box center [537, 304] width 69 height 23
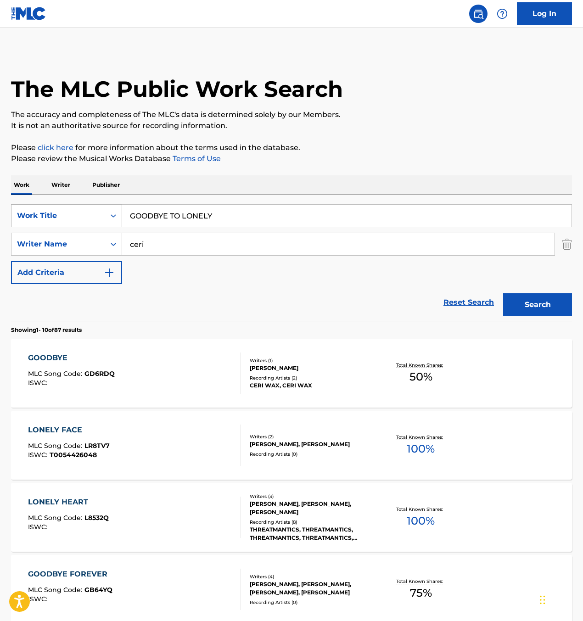
drag, startPoint x: 52, startPoint y: 212, endPoint x: 46, endPoint y: 214, distance: 6.0
click at [51, 212] on div "Work Title" at bounding box center [58, 215] width 83 height 11
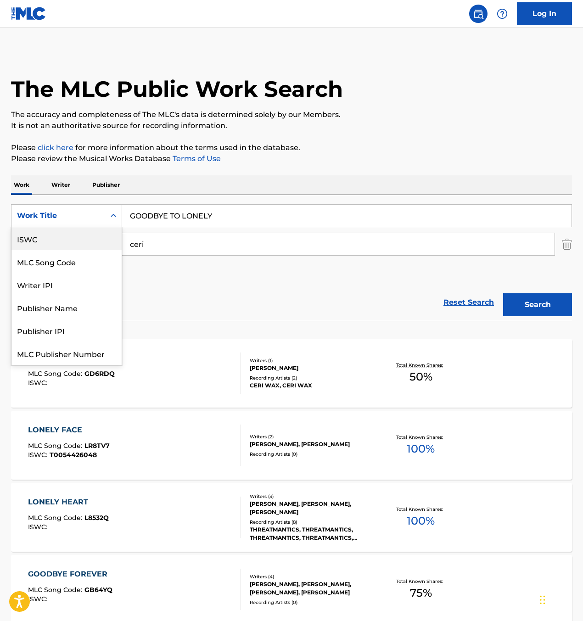
drag, startPoint x: 45, startPoint y: 243, endPoint x: 67, endPoint y: 242, distance: 22.0
click at [45, 243] on div "ISWC" at bounding box center [66, 238] width 110 height 23
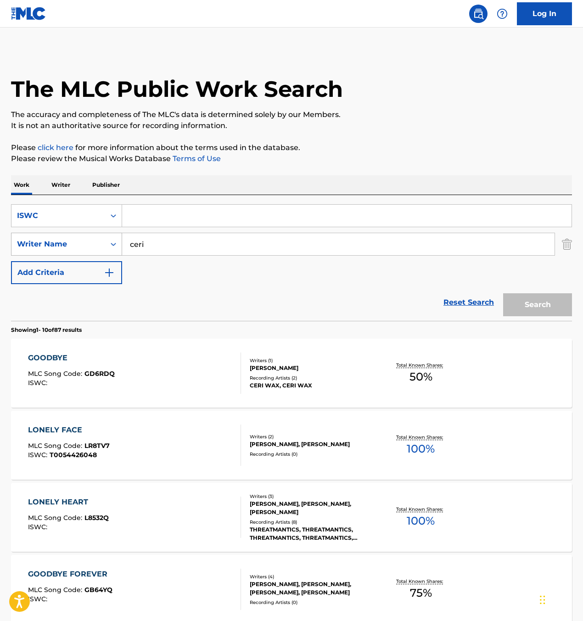
click at [97, 241] on div "Writer Name" at bounding box center [58, 244] width 83 height 11
click at [567, 246] on img "Search Form" at bounding box center [567, 244] width 10 height 23
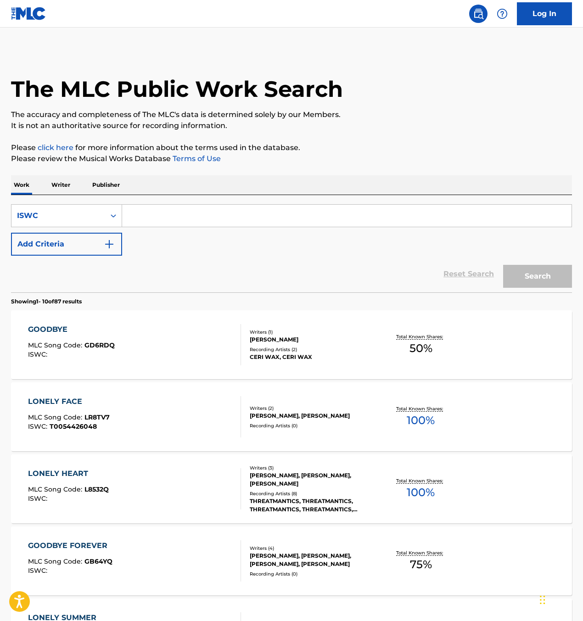
click at [414, 214] on input "Search Form" at bounding box center [346, 216] width 449 height 22
paste input "T3071360135"
type input "T3071360135"
click at [533, 275] on button "Search" at bounding box center [537, 276] width 69 height 23
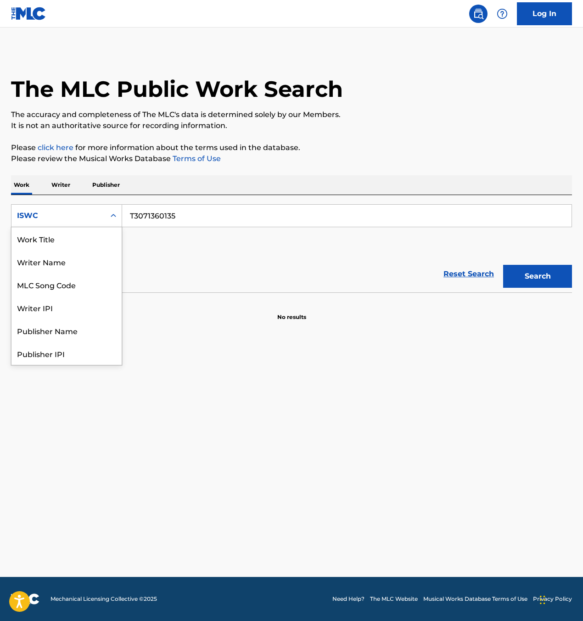
click at [70, 219] on div "ISWC" at bounding box center [58, 215] width 83 height 11
click at [64, 254] on div "Writer Name" at bounding box center [66, 261] width 110 height 23
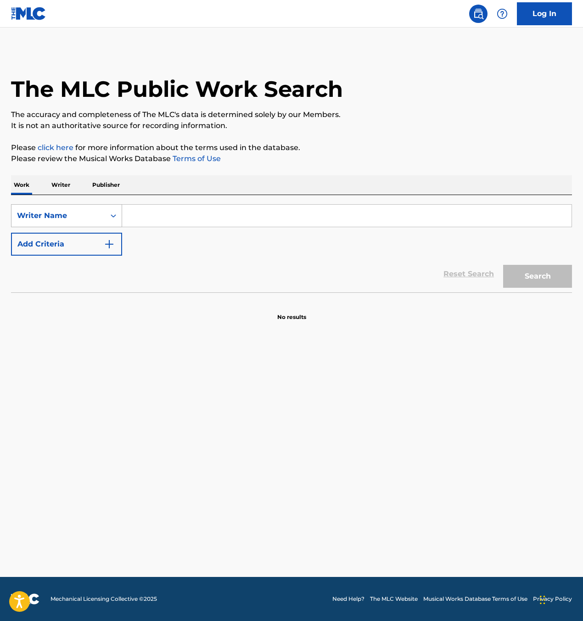
click at [54, 222] on div "Writer Name" at bounding box center [58, 215] width 94 height 17
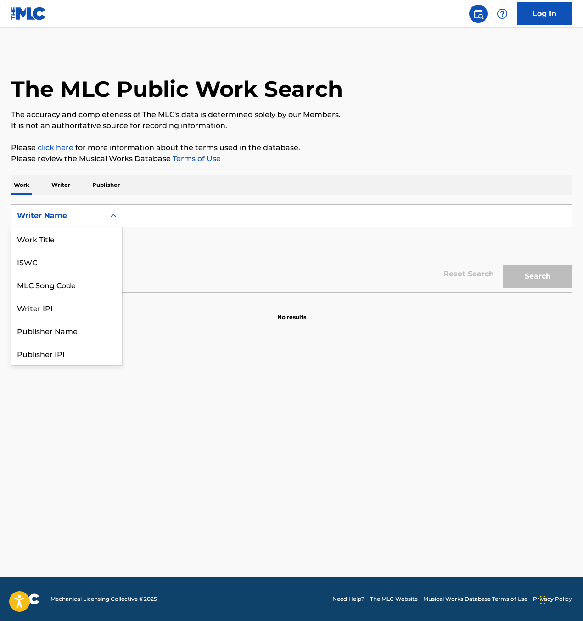
scroll to position [46, 0]
click at [56, 240] on div "MLC Song Code" at bounding box center [66, 238] width 110 height 23
click at [55, 217] on div "MLC Song Code" at bounding box center [58, 215] width 83 height 11
click at [63, 238] on div "Work Title" at bounding box center [66, 238] width 110 height 23
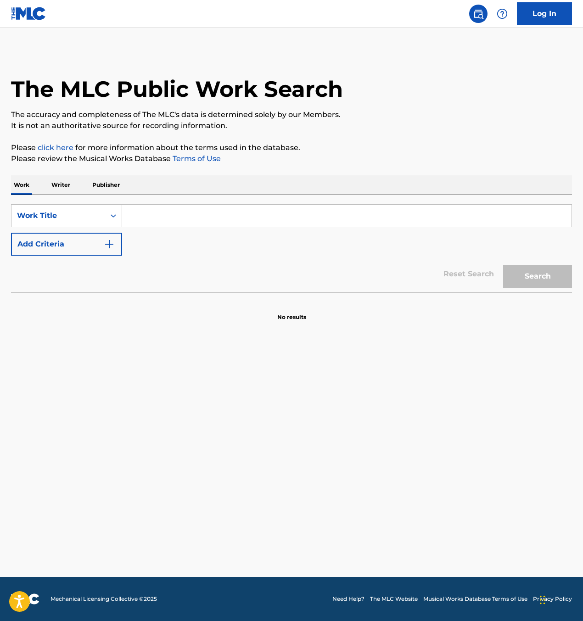
click at [148, 201] on div "SearchWithCriteriacef3d85a-fdfb-458f-8949-452c56e1efcc Work Title Add Criteria …" at bounding box center [291, 243] width 561 height 97
click at [152, 209] on input "Search Form" at bounding box center [346, 216] width 449 height 22
paste input "Happy In My Holiday"
type input "Happy In My Holiday"
click at [539, 273] on button "Search" at bounding box center [537, 276] width 69 height 23
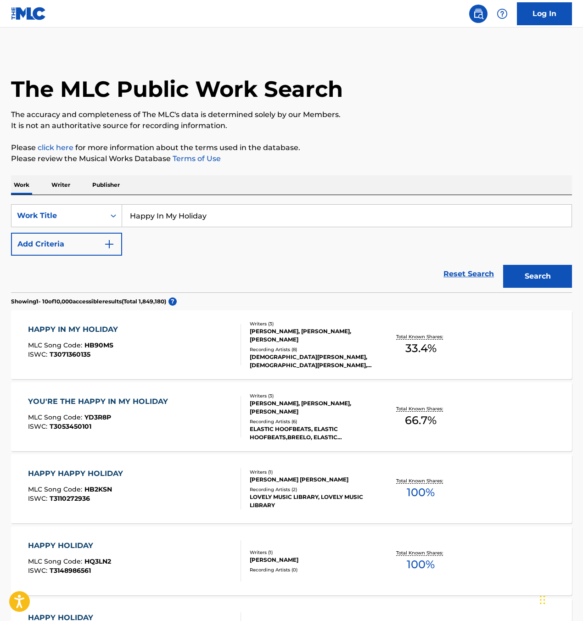
click at [355, 354] on div "CHRISTEN COOPER, CHRISTEN COOPER, CHRISTEN COOPER, CHRISTEN COOPER, CHRISTEN CO…" at bounding box center [312, 361] width 124 height 17
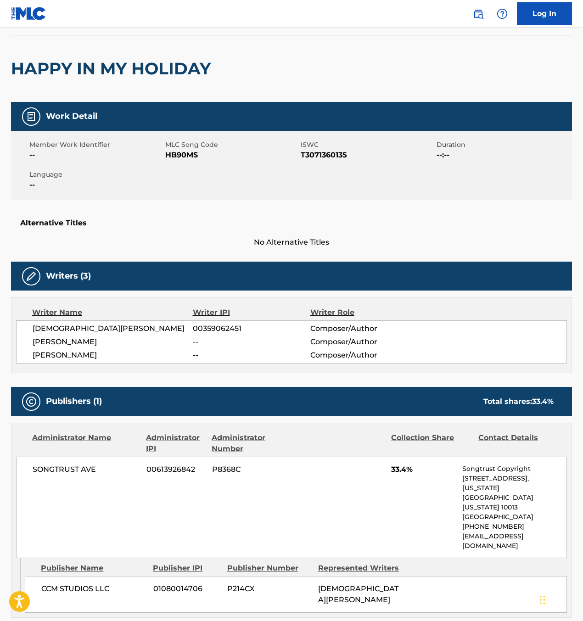
scroll to position [62, 0]
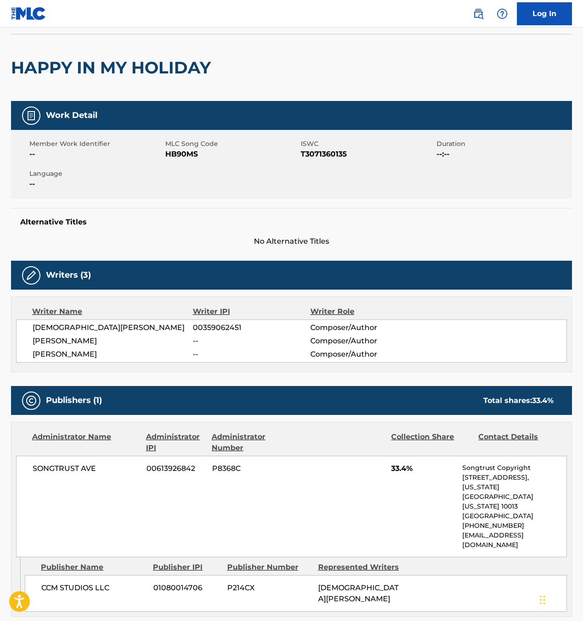
click at [180, 153] on span "HB90MS" at bounding box center [232, 154] width 134 height 11
copy span "HB90MS"
click at [333, 154] on span "T3071360135" at bounding box center [368, 154] width 134 height 11
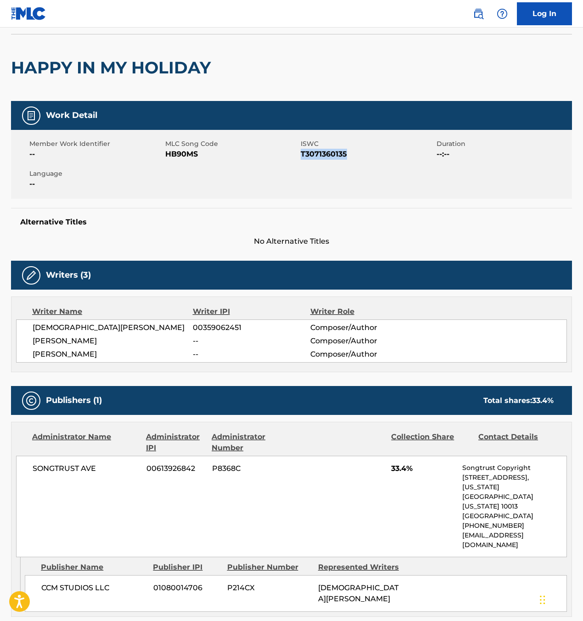
click at [331, 154] on span "T3071360135" at bounding box center [368, 154] width 134 height 11
click at [329, 154] on span "T3071360135" at bounding box center [368, 154] width 134 height 11
copy span "T3071360135"
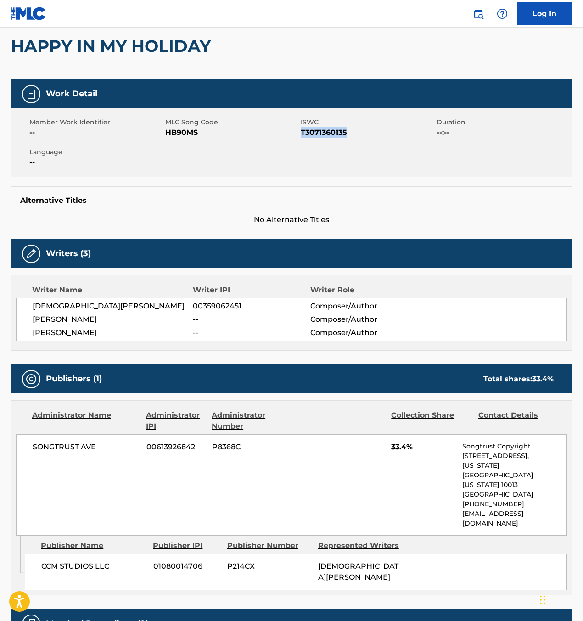
scroll to position [0, 0]
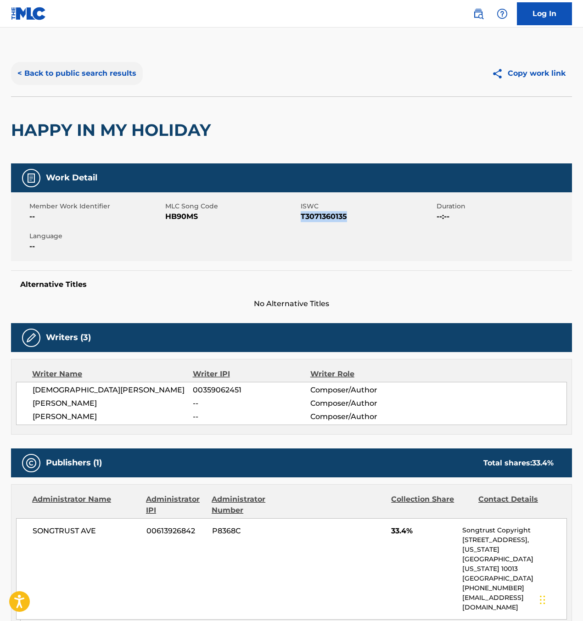
click at [56, 72] on button "< Back to public search results" at bounding box center [77, 73] width 132 height 23
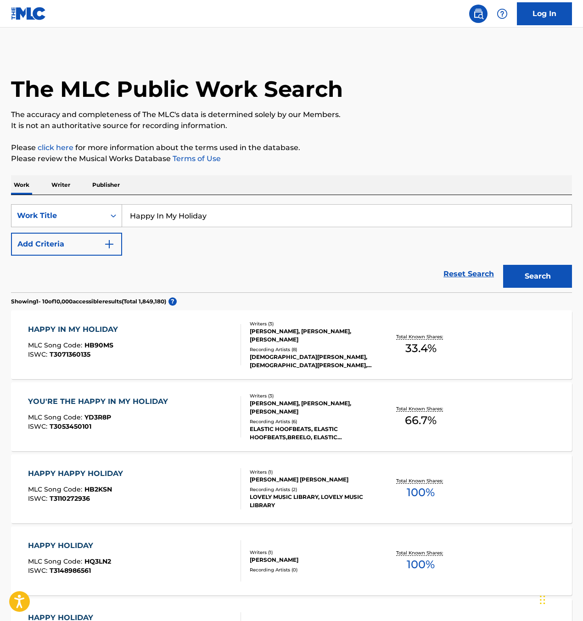
click at [70, 218] on div "Work Title" at bounding box center [58, 215] width 83 height 11
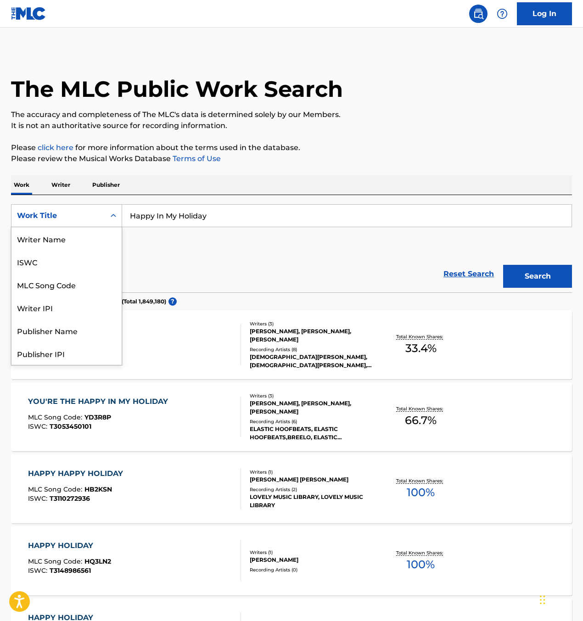
click at [70, 218] on div "Work Title" at bounding box center [58, 215] width 83 height 11
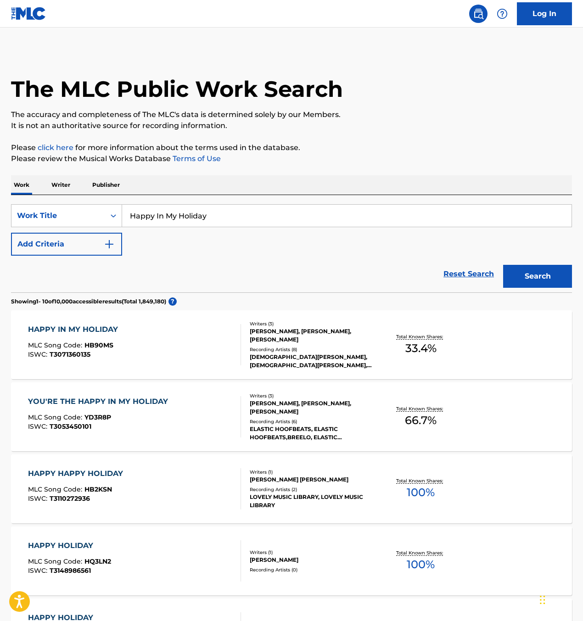
click at [70, 218] on div "Work Title" at bounding box center [58, 215] width 83 height 11
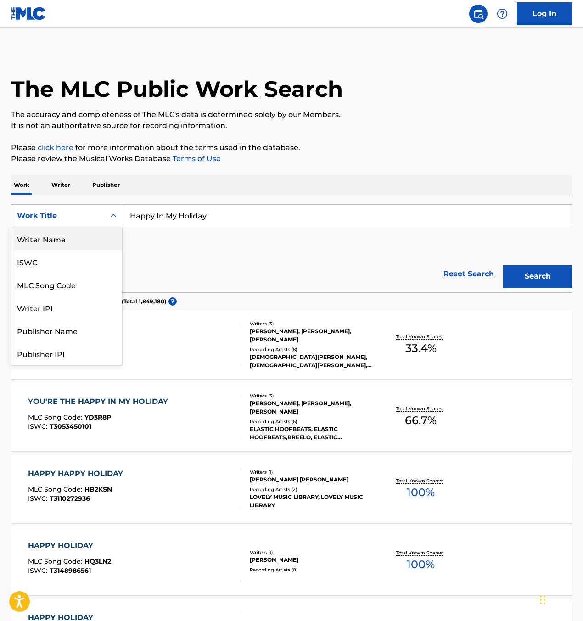
click at [163, 218] on input "Happy In My Holiday" at bounding box center [346, 216] width 449 height 22
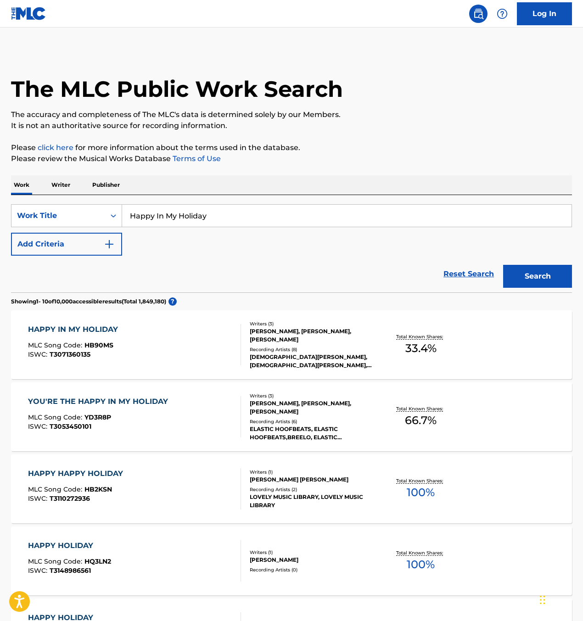
click at [163, 218] on input "Happy In My Holiday" at bounding box center [346, 216] width 449 height 22
paste input "BONSIGNORE SARAH JANE"
drag, startPoint x: 275, startPoint y: 219, endPoint x: 101, endPoint y: 219, distance: 174.5
click at [101, 219] on div "SearchWithCriteriacef3d85a-fdfb-458f-8949-452c56e1efcc Work Title BONSIGNORE SA…" at bounding box center [291, 215] width 561 height 23
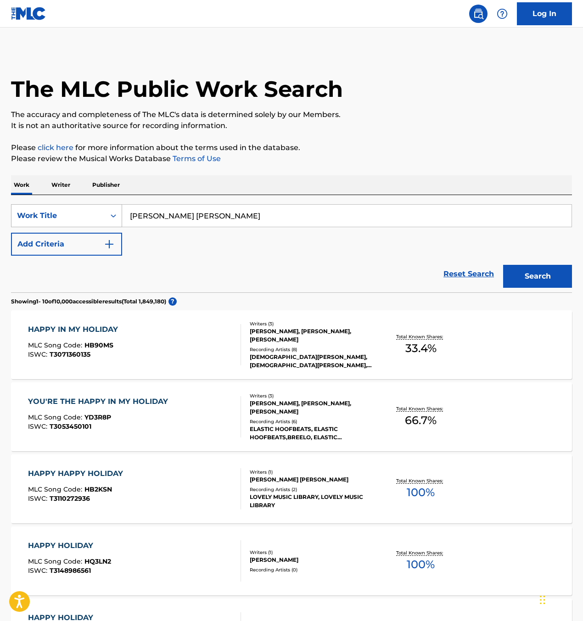
click at [101, 219] on div "Work Title" at bounding box center [58, 215] width 94 height 17
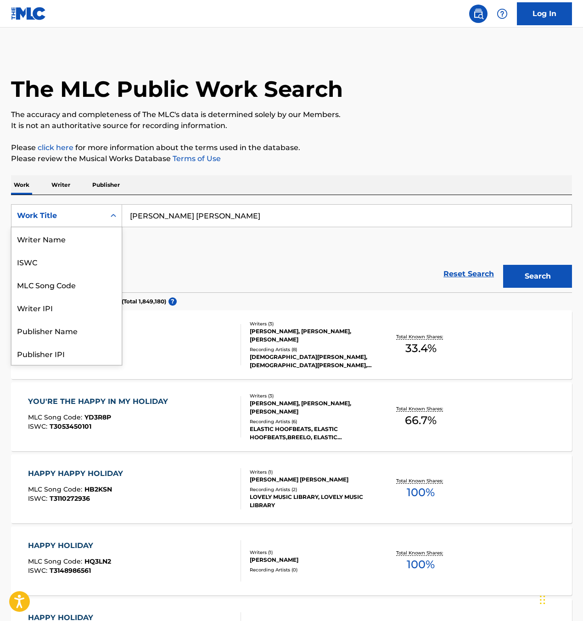
scroll to position [46, 0]
click at [167, 218] on input "BONSIGNORE SARAH JANE" at bounding box center [346, 216] width 449 height 22
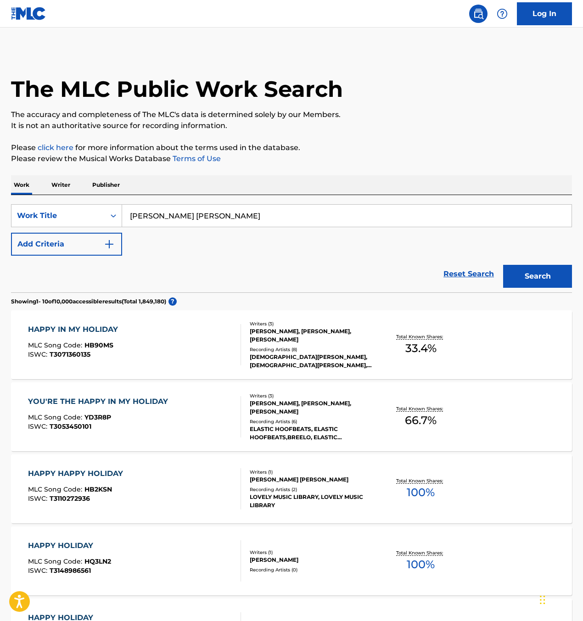
click at [168, 217] on input "BONSIGNORE SARAH JANE" at bounding box center [346, 216] width 449 height 22
type input "happy state"
click at [96, 250] on button "Add Criteria" at bounding box center [66, 244] width 111 height 23
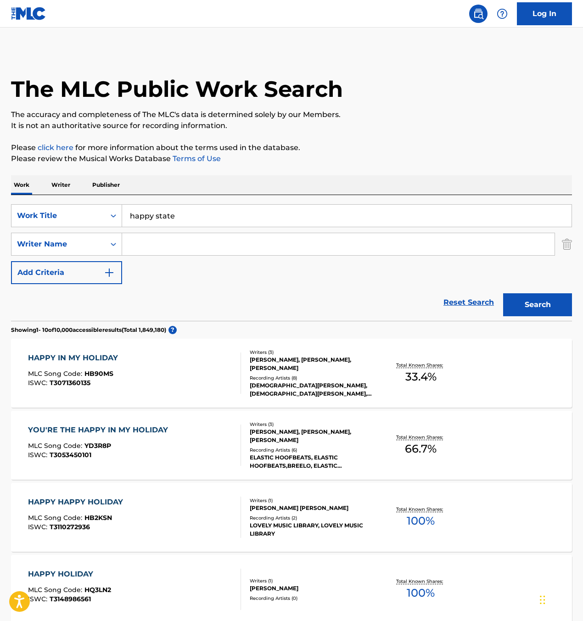
click at [161, 246] on input "Search Form" at bounding box center [338, 244] width 433 height 22
paste input "BONSIGNORE SARAH JANE"
drag, startPoint x: 289, startPoint y: 246, endPoint x: 181, endPoint y: 249, distance: 107.5
click at [181, 249] on input "BONSIGNORE SARAH JANE" at bounding box center [338, 244] width 433 height 22
click at [530, 304] on button "Search" at bounding box center [537, 304] width 69 height 23
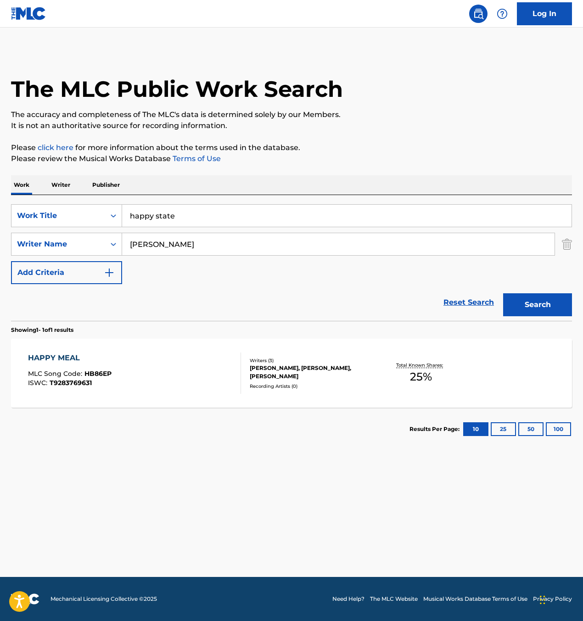
click at [145, 247] on input "BONSIGNORE" at bounding box center [338, 244] width 433 height 22
type input "ceri"
click at [503, 293] on button "Search" at bounding box center [537, 304] width 69 height 23
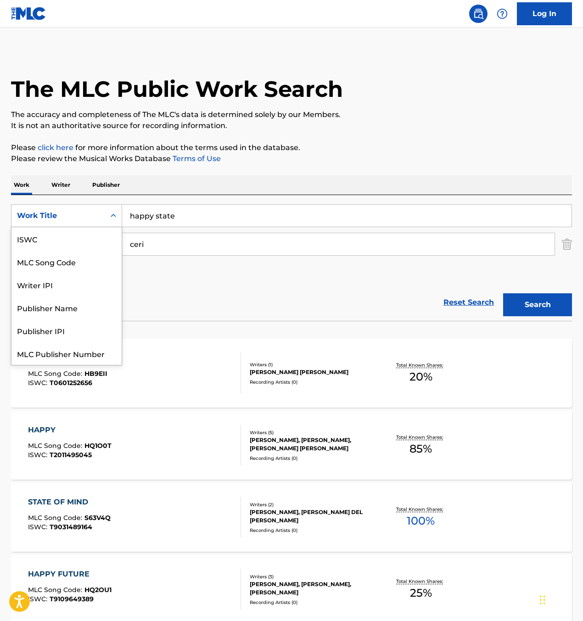
click at [45, 214] on div "Work Title" at bounding box center [58, 215] width 94 height 17
click at [58, 238] on div "ISWC" at bounding box center [66, 238] width 110 height 23
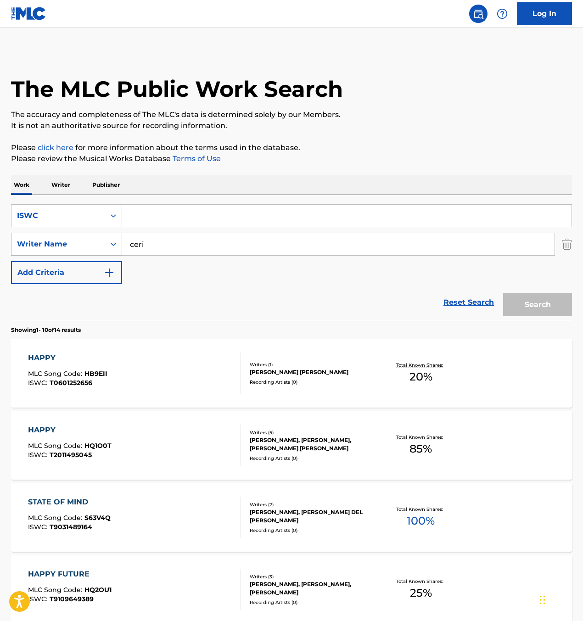
click at [94, 239] on div "Writer Name" at bounding box center [58, 244] width 83 height 11
click at [568, 243] on img "Search Form" at bounding box center [567, 244] width 10 height 23
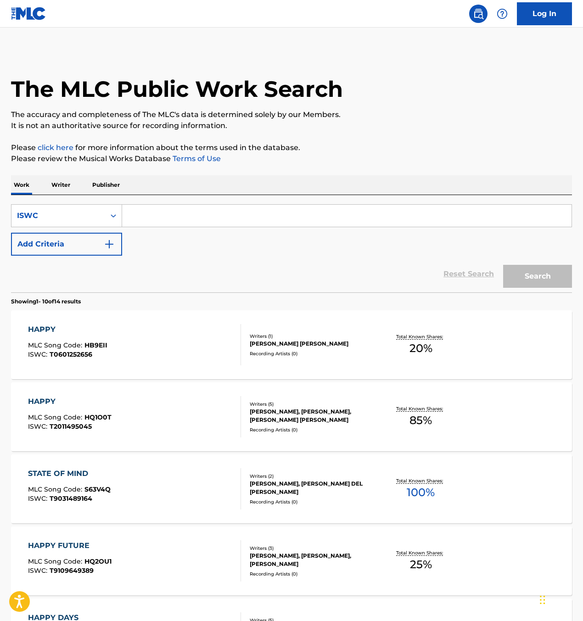
click at [455, 224] on input "Search Form" at bounding box center [346, 216] width 449 height 22
paste input "T9241168525"
type input "T9241168525"
click at [569, 271] on button "Search" at bounding box center [537, 276] width 69 height 23
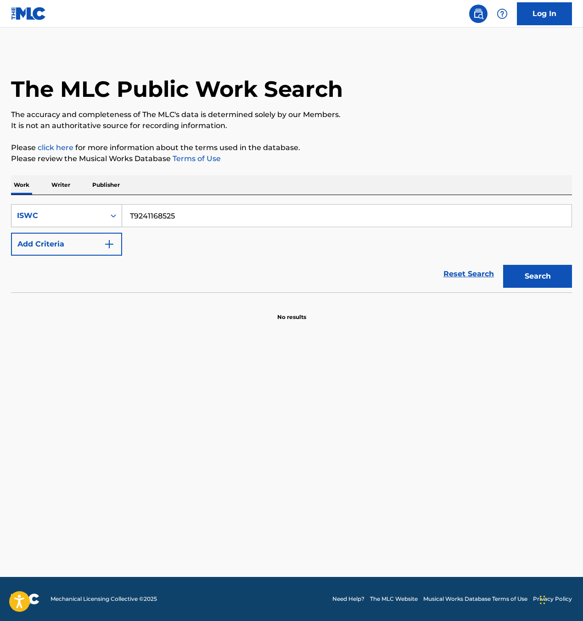
click at [76, 214] on div "ISWC" at bounding box center [58, 215] width 83 height 11
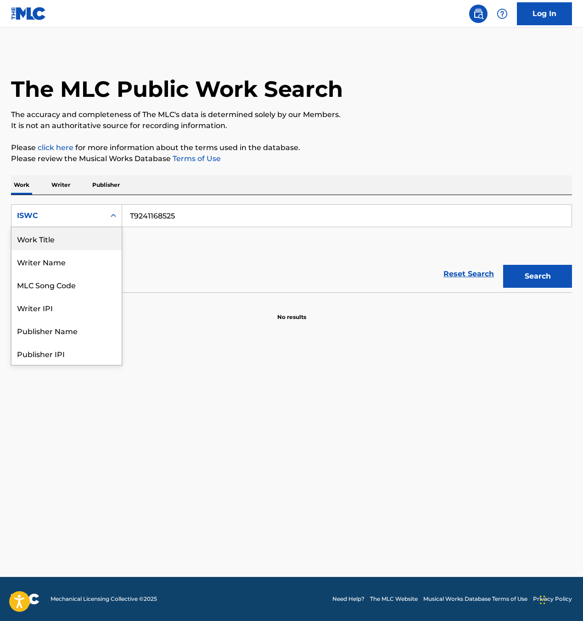
drag, startPoint x: 78, startPoint y: 247, endPoint x: 90, endPoint y: 237, distance: 15.3
click at [78, 247] on div "Work Title" at bounding box center [66, 238] width 110 height 23
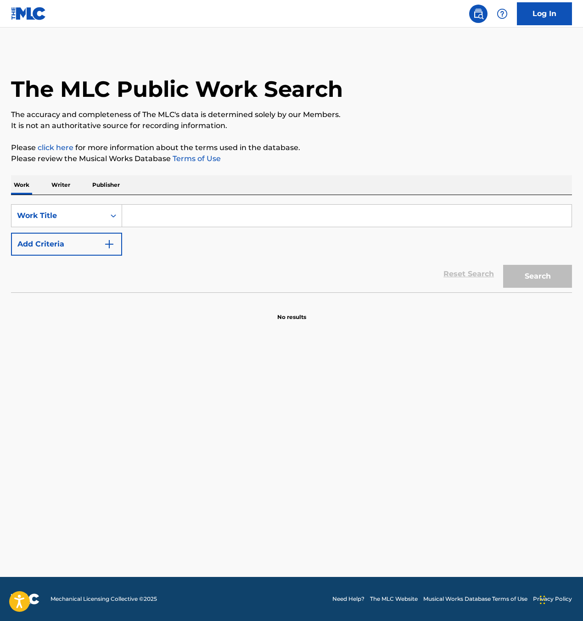
click at [202, 211] on input "Search Form" at bounding box center [346, 216] width 449 height 22
paste input "I Don't Wish You Were Mine"
click at [538, 288] on div "Search" at bounding box center [535, 274] width 73 height 37
click at [539, 280] on button "Search" at bounding box center [537, 276] width 69 height 23
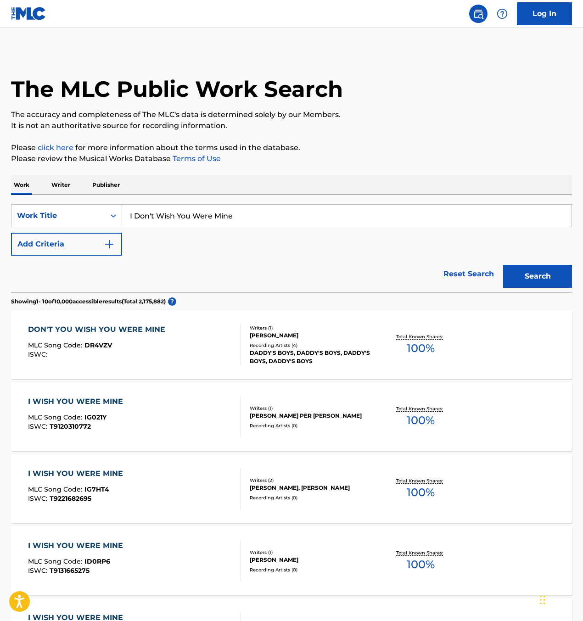
click at [163, 208] on input "I Don't Wish You Were Mine" at bounding box center [346, 216] width 449 height 22
type input "if you need a lift"
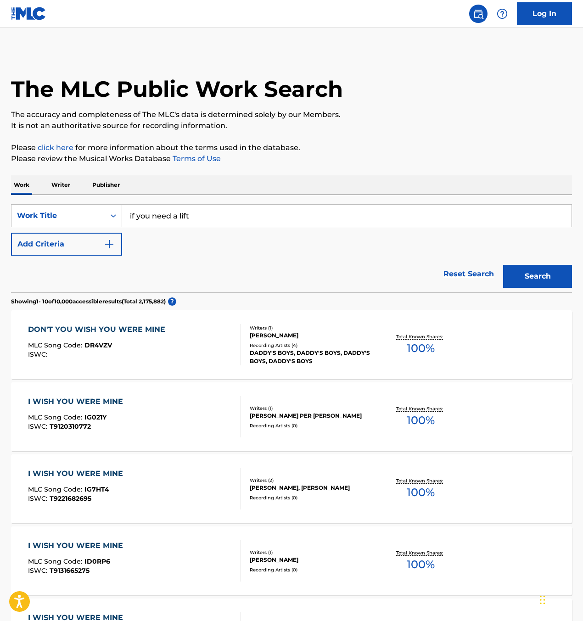
click at [503, 265] on button "Search" at bounding box center [537, 276] width 69 height 23
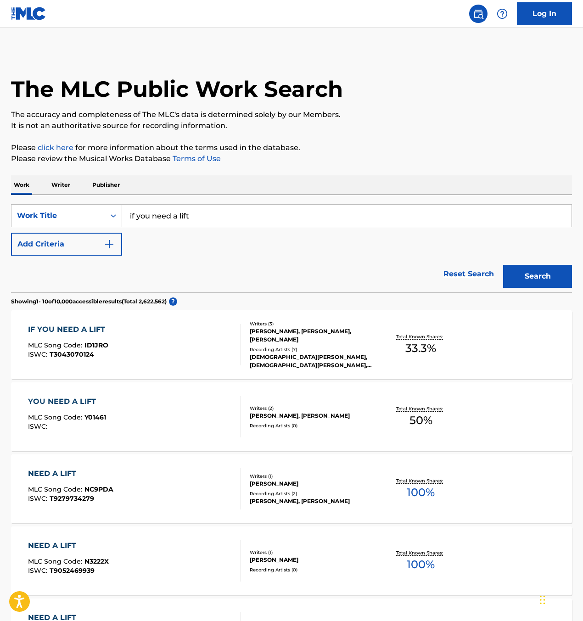
click at [191, 338] on div "IF YOU NEED A LIFT MLC Song Code : ID1JRO ISWC : T3043070124" at bounding box center [134, 344] width 213 height 41
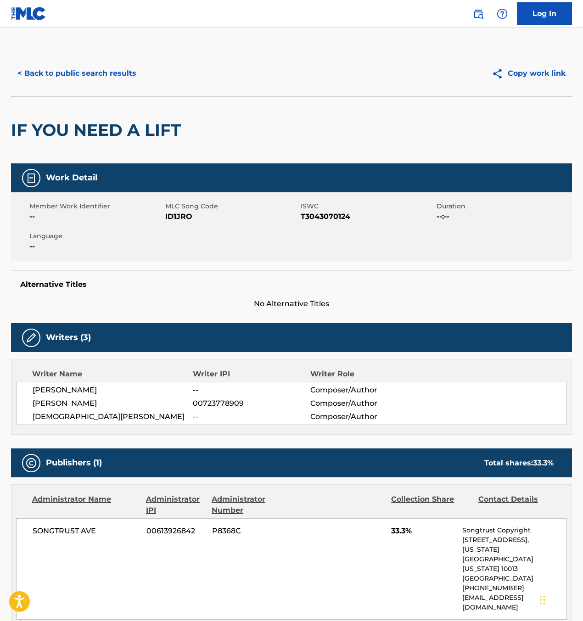
click at [182, 213] on span "ID1JRO" at bounding box center [232, 216] width 134 height 11
copy span "ID1JRO"
click at [322, 216] on span "T3043070124" at bounding box center [368, 216] width 134 height 11
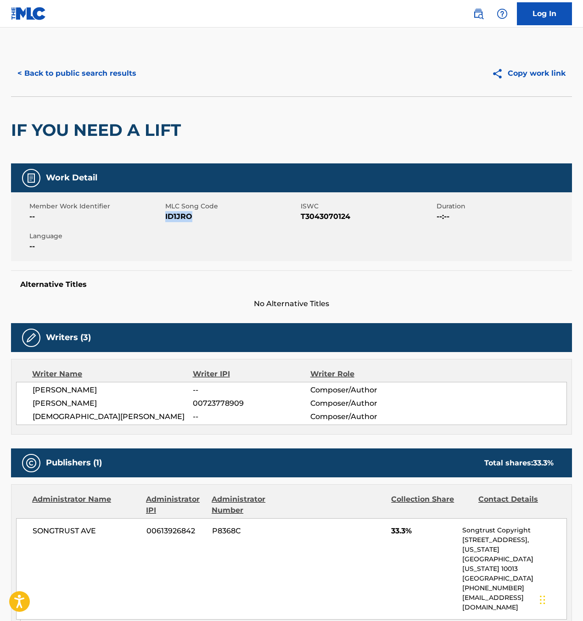
copy span "ID1JRO"
copy span "T3043070124"
click at [181, 217] on span "ID1JRO" at bounding box center [232, 216] width 134 height 11
copy span "ID1JRO"
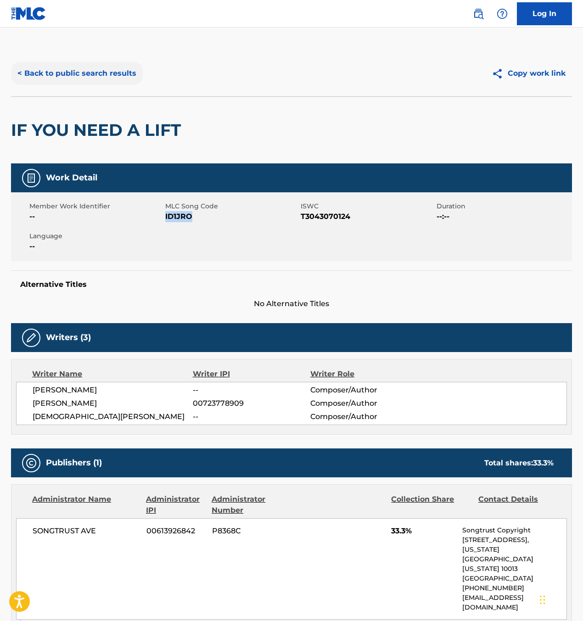
click at [74, 69] on button "< Back to public search results" at bounding box center [77, 73] width 132 height 23
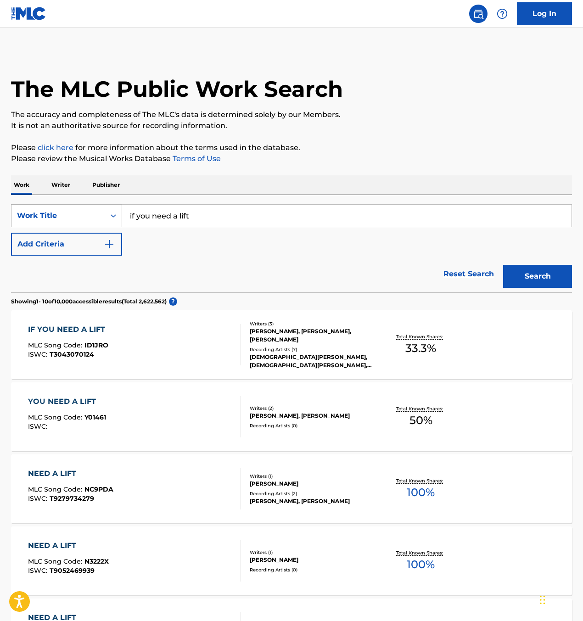
click at [105, 220] on div "Search Form" at bounding box center [113, 216] width 17 height 17
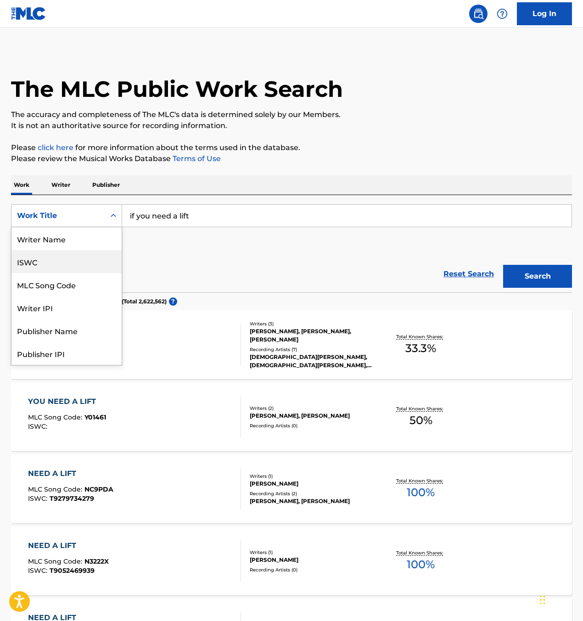
click at [89, 259] on div "ISWC" at bounding box center [66, 261] width 110 height 23
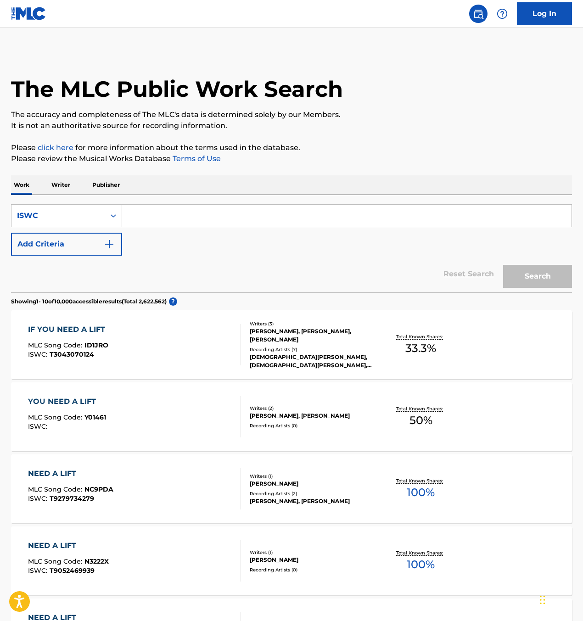
click at [180, 221] on input "Search Form" at bounding box center [346, 216] width 449 height 22
paste input "T3027694737"
type input "T3027694737"
click at [561, 279] on button "Search" at bounding box center [537, 276] width 69 height 23
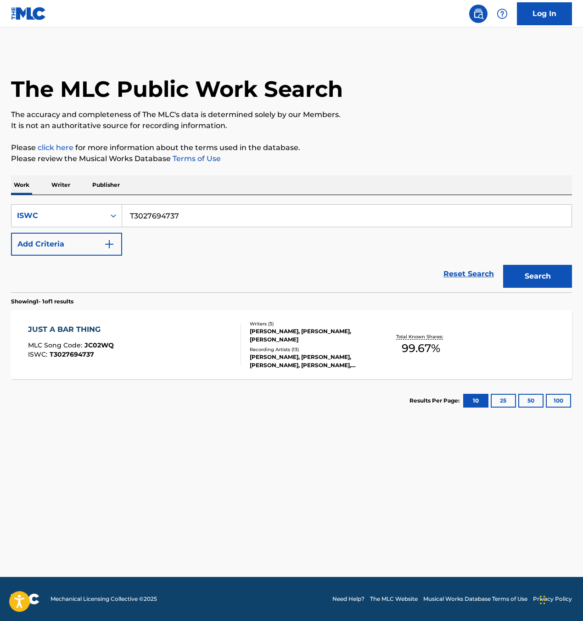
click at [191, 358] on div "JUST A BAR THING MLC Song Code : JC02WQ ISWC : T3027694737" at bounding box center [134, 344] width 213 height 41
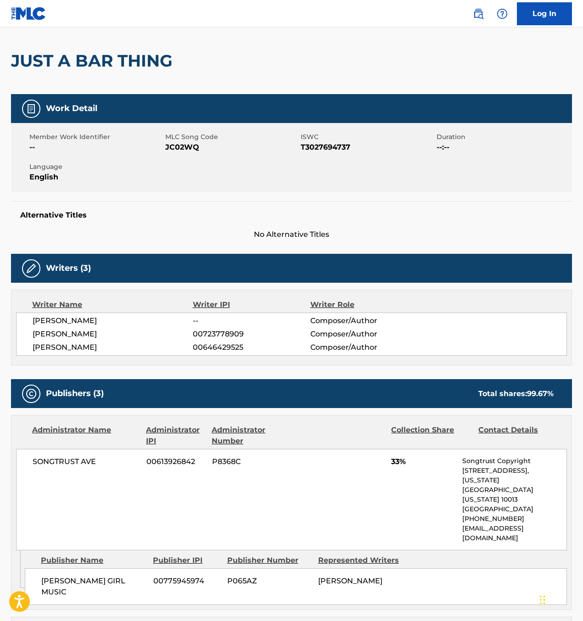
scroll to position [37, 0]
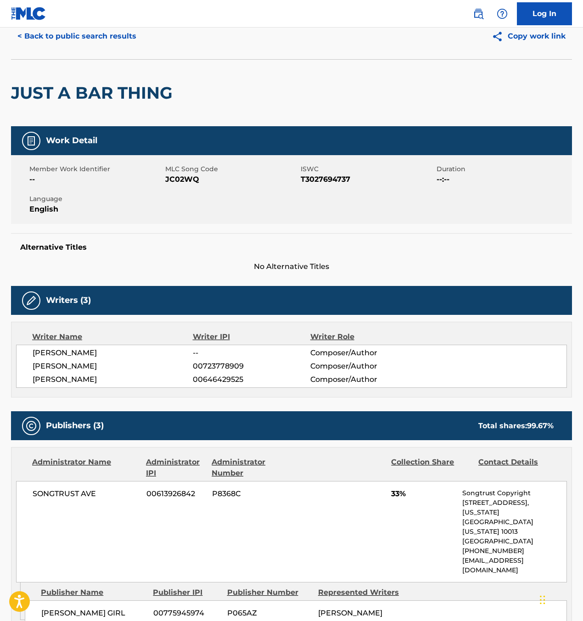
click at [179, 175] on span "JC02WQ" at bounding box center [232, 179] width 134 height 11
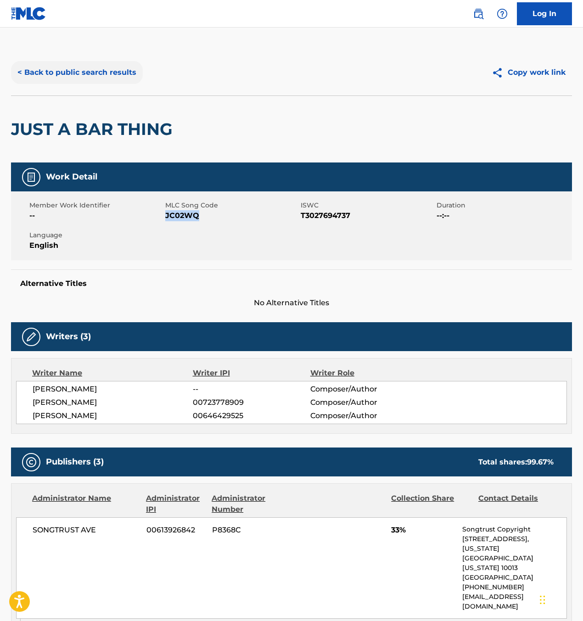
scroll to position [0, 0]
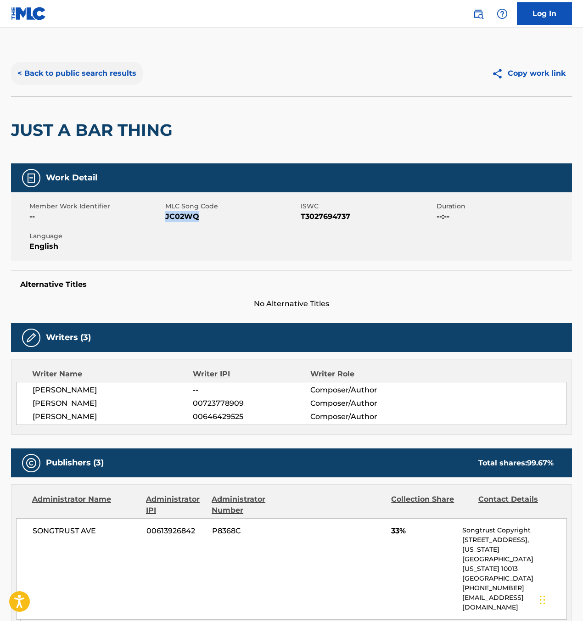
click at [118, 67] on button "< Back to public search results" at bounding box center [77, 73] width 132 height 23
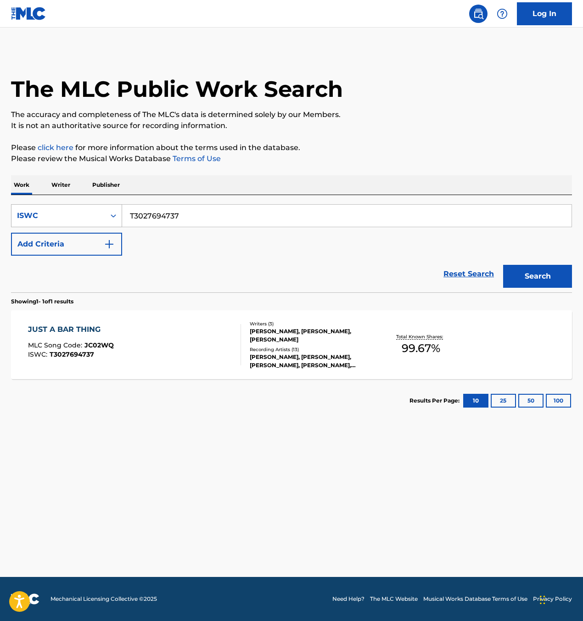
drag, startPoint x: 187, startPoint y: 215, endPoint x: 102, endPoint y: 213, distance: 85.0
click at [102, 214] on div "SearchWithCriteriac6824bd9-9856-43e9-9386-9d1981f4df63 ISWC T3027694737" at bounding box center [291, 215] width 561 height 23
paste input "9222013696"
type input "T9222013696"
click at [554, 279] on button "Search" at bounding box center [537, 276] width 69 height 23
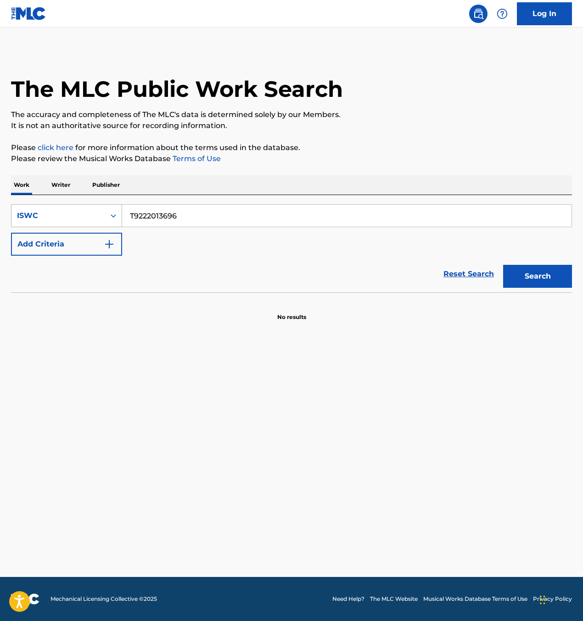
click at [38, 214] on div "ISWC" at bounding box center [58, 215] width 83 height 11
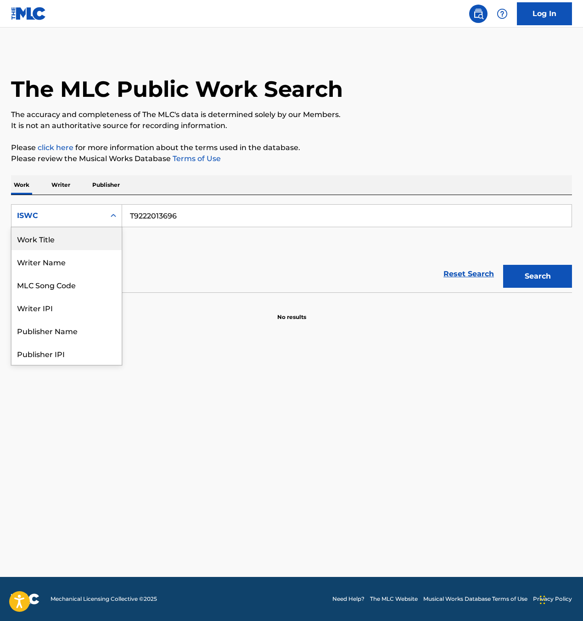
click at [56, 241] on div "Work Title" at bounding box center [66, 238] width 110 height 23
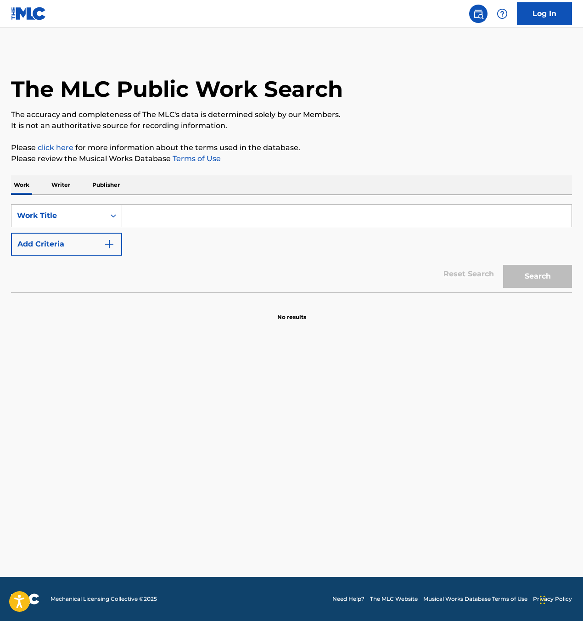
click at [157, 204] on div "Search Form" at bounding box center [347, 215] width 450 height 23
click at [152, 221] on input "Search Form" at bounding box center [346, 216] width 449 height 22
type input "love is"
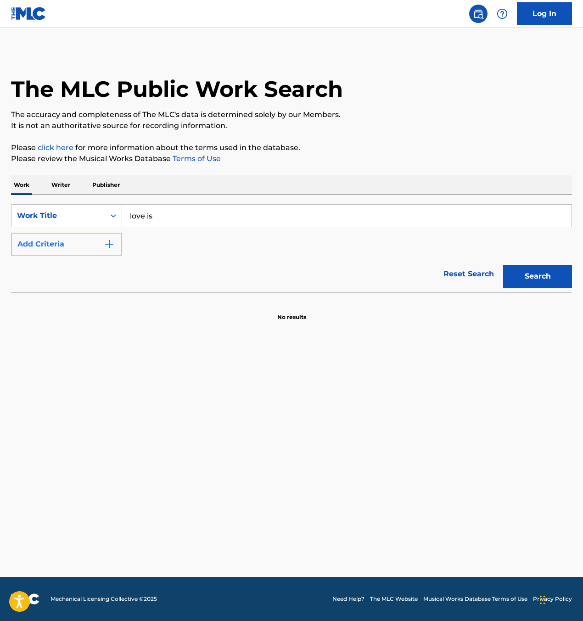
click at [60, 246] on button "Add Criteria" at bounding box center [66, 244] width 111 height 23
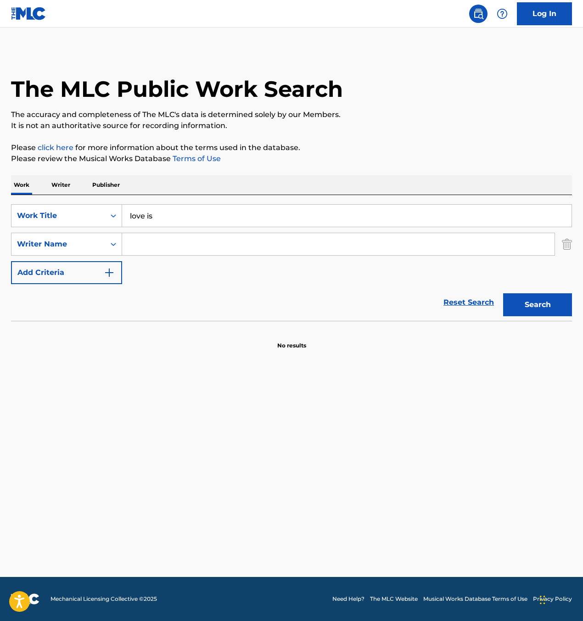
drag, startPoint x: 153, startPoint y: 243, endPoint x: 205, endPoint y: 247, distance: 52.0
click at [157, 243] on input "Search Form" at bounding box center [338, 244] width 433 height 22
paste input "MEYER KHIANA"
type input "MEYER KHIANA"
click at [531, 311] on button "Search" at bounding box center [537, 304] width 69 height 23
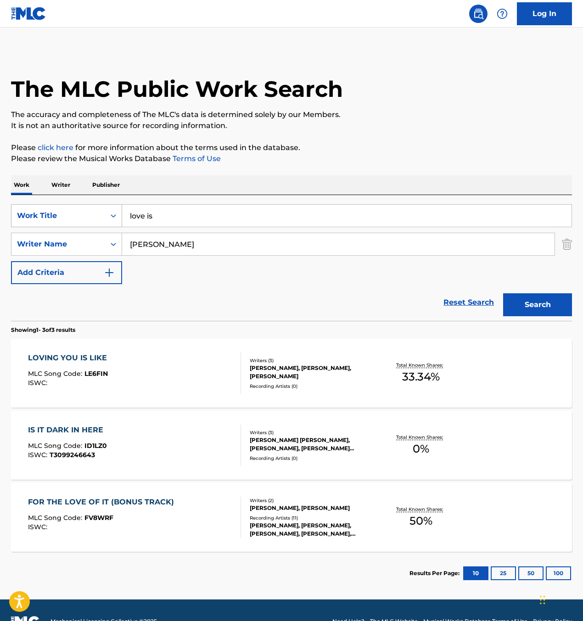
click at [90, 209] on div "Work Title" at bounding box center [58, 215] width 94 height 17
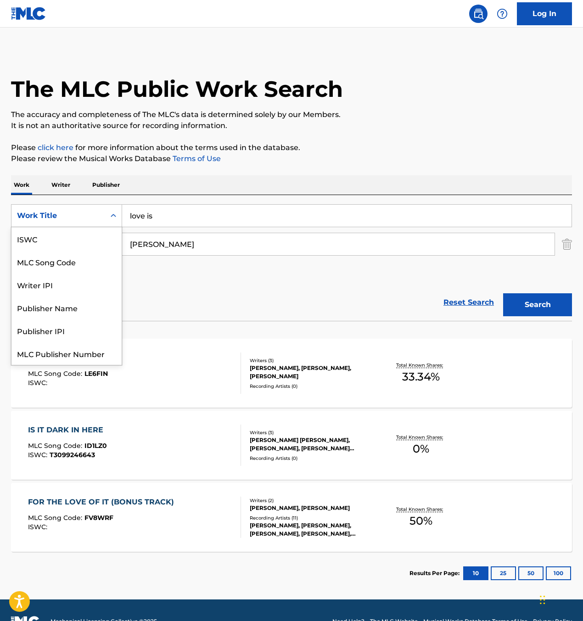
scroll to position [23, 0]
click at [160, 205] on input "love is" at bounding box center [346, 216] width 449 height 22
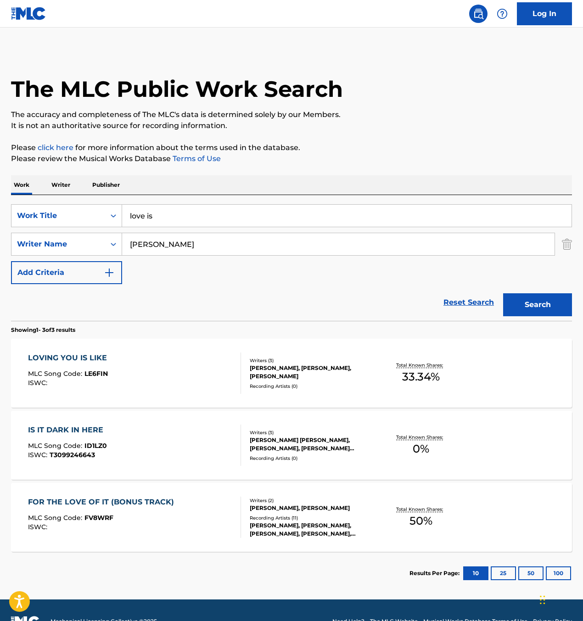
click at [161, 205] on input "love is" at bounding box center [346, 216] width 449 height 22
type input "makin"
type input "making it up as I go"
type input "ceri"
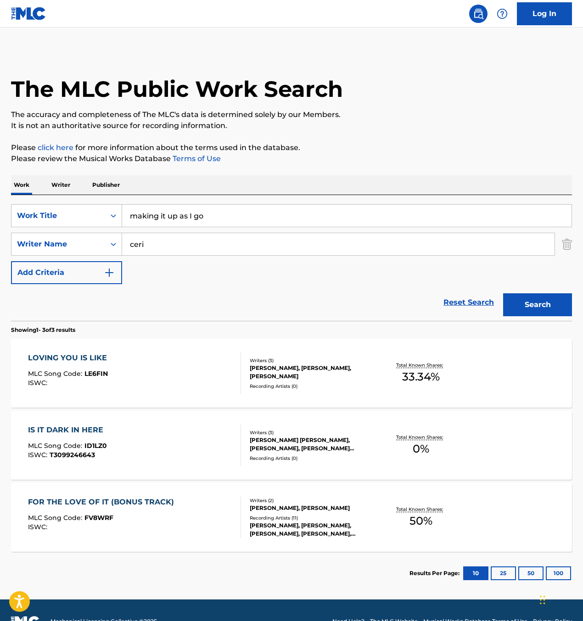
click at [503, 293] on button "Search" at bounding box center [537, 304] width 69 height 23
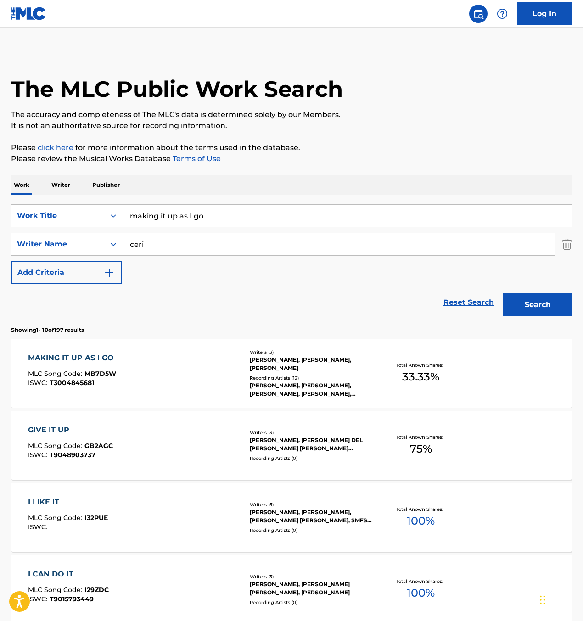
click at [208, 369] on div "MAKING IT UP AS I GO MLC Song Code : MB7D5W ISWC : T3004845681" at bounding box center [134, 373] width 213 height 41
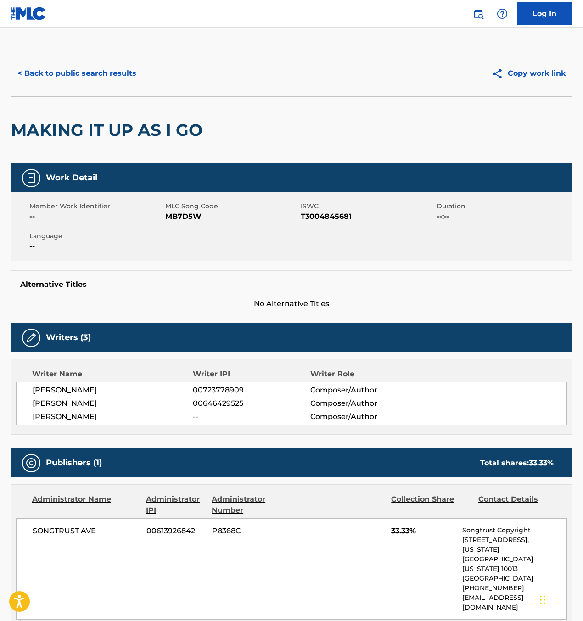
click at [189, 217] on span "MB7D5W" at bounding box center [232, 216] width 134 height 11
click at [345, 215] on span "T3004845681" at bounding box center [368, 216] width 134 height 11
click at [118, 61] on div "< Back to public search results Copy work link" at bounding box center [291, 74] width 561 height 46
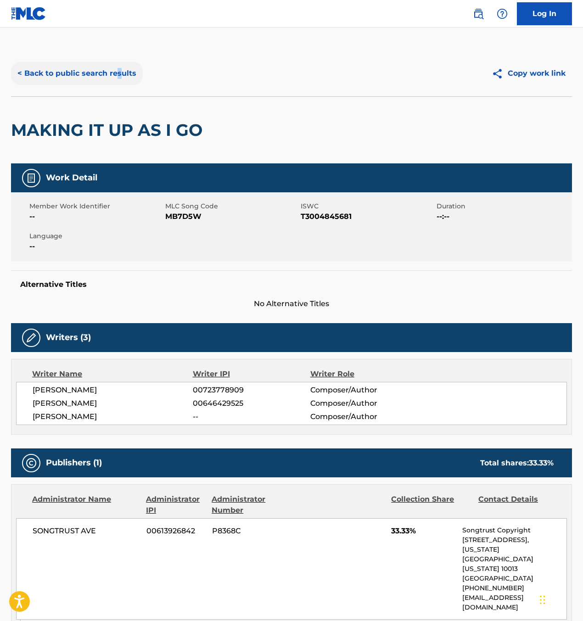
click at [108, 73] on button "< Back to public search results" at bounding box center [77, 73] width 132 height 23
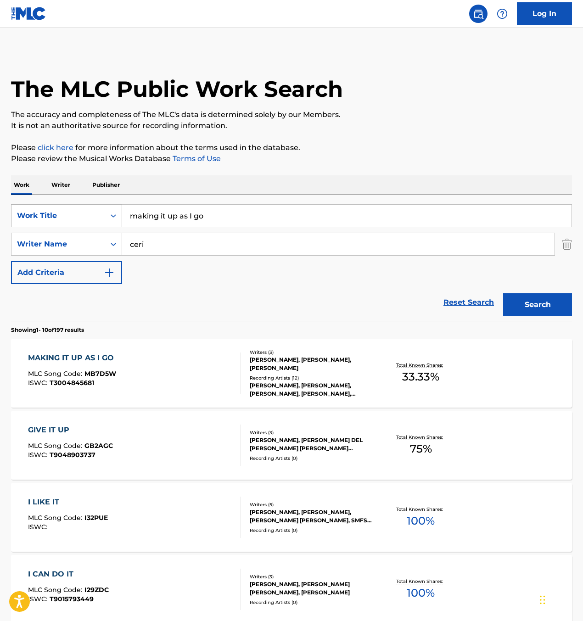
drag, startPoint x: 84, startPoint y: 215, endPoint x: 72, endPoint y: 224, distance: 14.8
click at [80, 217] on div "Work Title" at bounding box center [58, 215] width 83 height 11
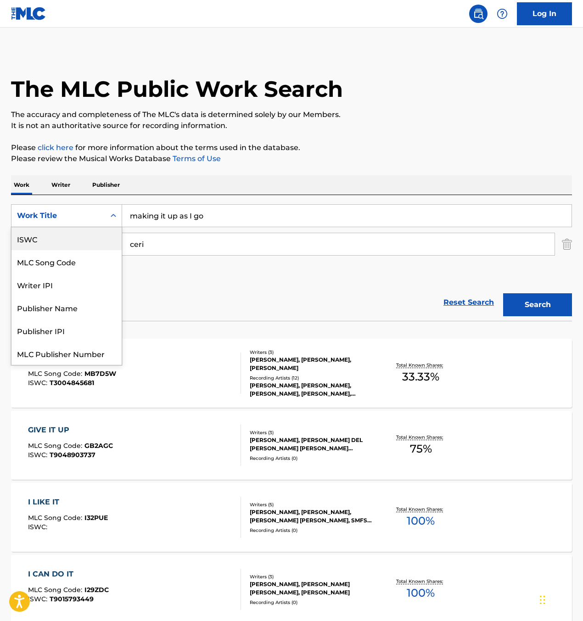
click at [54, 244] on div "ISWC" at bounding box center [66, 238] width 110 height 23
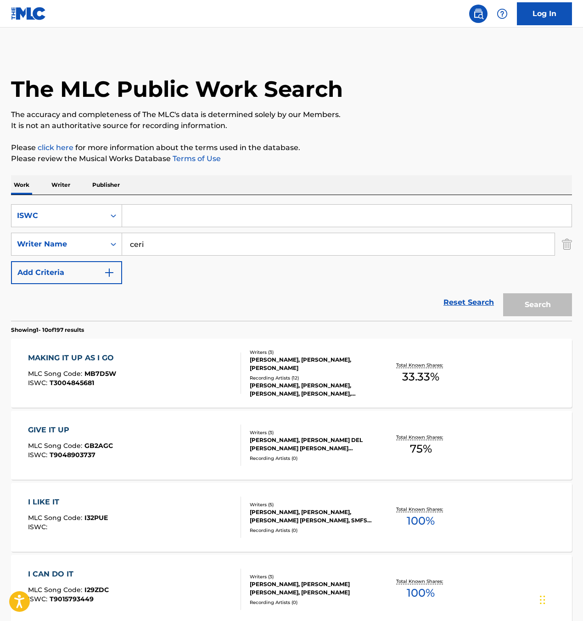
click at [563, 242] on img "Search Form" at bounding box center [567, 244] width 10 height 23
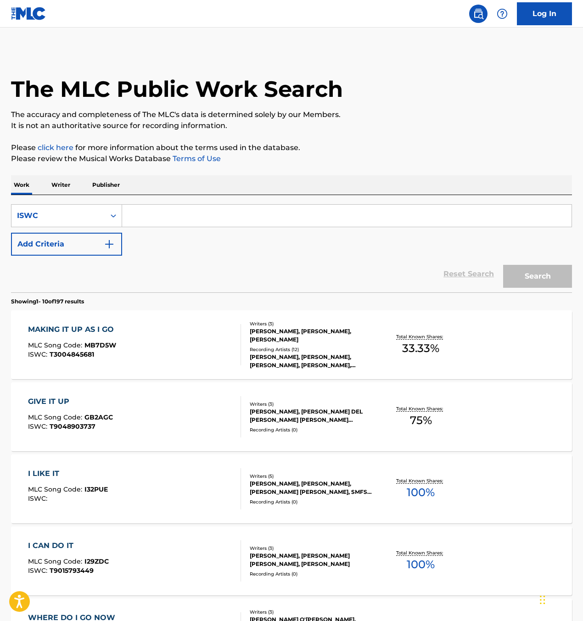
click at [468, 230] on div "SearchWithCriteria29aa4377-c6d1-45ac-9f19-783b37715758 ISWC Add Criteria" at bounding box center [291, 229] width 561 height 51
click at [468, 219] on input "Search Form" at bounding box center [346, 216] width 449 height 22
paste input "T3009236237"
type input "T3009236237"
click at [545, 277] on button "Search" at bounding box center [537, 276] width 69 height 23
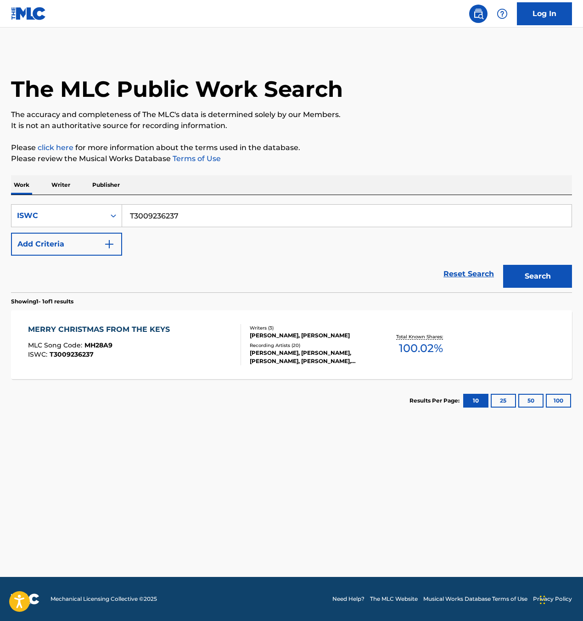
click at [211, 353] on div "MERRY CHRISTMAS FROM THE KEYS MLC Song Code : MH28A9 ISWC : T3009236237" at bounding box center [134, 344] width 213 height 41
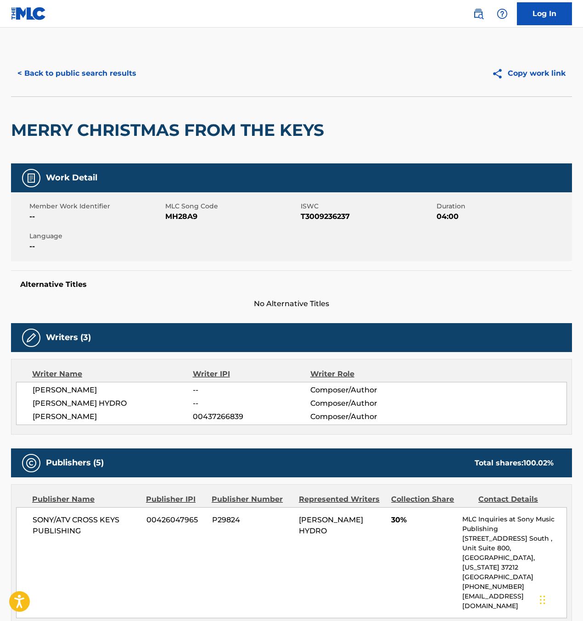
click at [176, 214] on span "MH28A9" at bounding box center [232, 216] width 134 height 11
click at [34, 71] on button "< Back to public search results" at bounding box center [77, 73] width 132 height 23
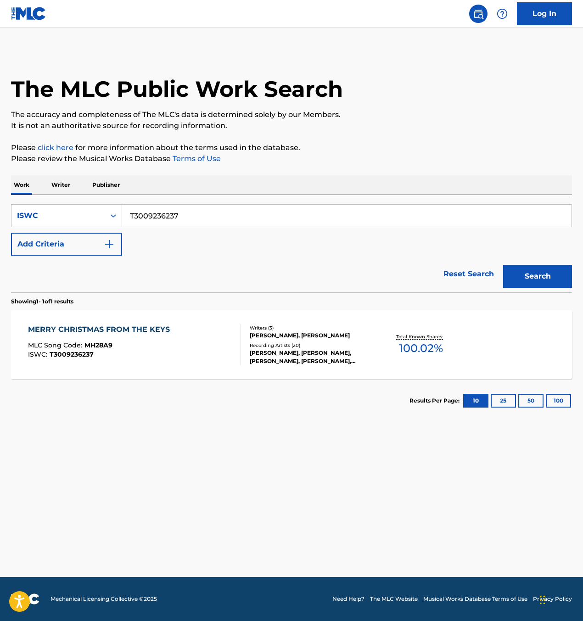
click at [150, 214] on input "T3009236237" at bounding box center [346, 216] width 449 height 22
paste input "54077571"
type input "T3054077571"
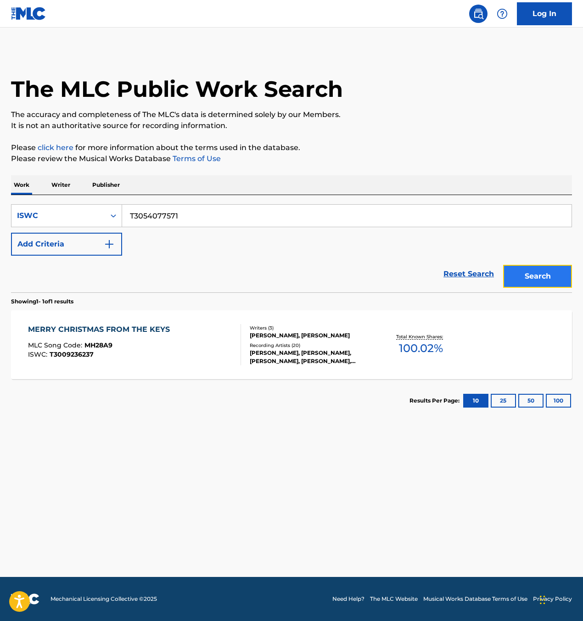
click at [533, 279] on button "Search" at bounding box center [537, 276] width 69 height 23
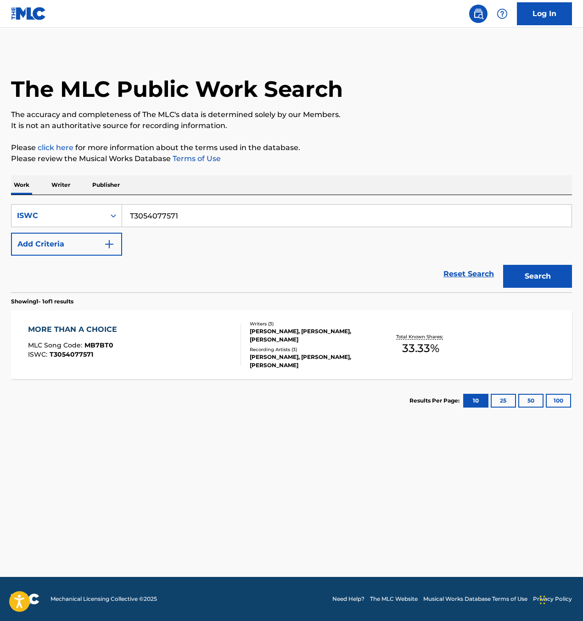
click at [177, 354] on div "MORE THAN A CHOICE MLC Song Code : MB7BT0 ISWC : T3054077571" at bounding box center [134, 344] width 213 height 41
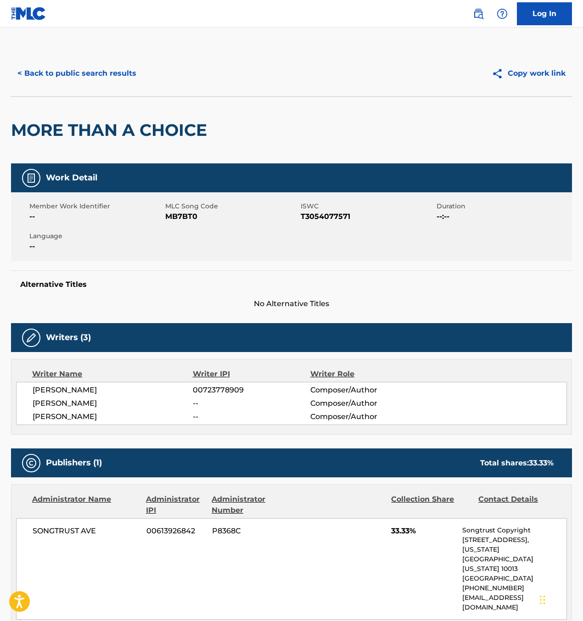
click at [184, 214] on span "MB7BT0" at bounding box center [232, 216] width 134 height 11
click at [52, 70] on button "< Back to public search results" at bounding box center [77, 73] width 132 height 23
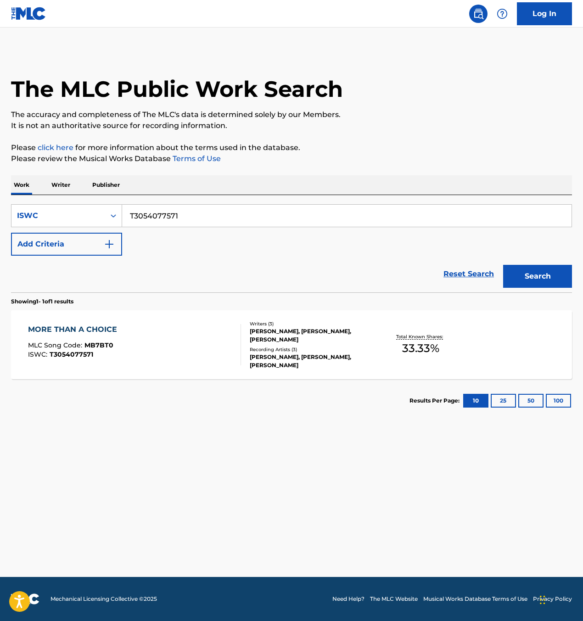
drag, startPoint x: 159, startPoint y: 203, endPoint x: 110, endPoint y: 200, distance: 49.3
click at [118, 201] on div "SearchWithCriteria29aa4377-c6d1-45ac-9f19-783b37715758 ISWC T3054077571 Add Cri…" at bounding box center [291, 243] width 561 height 97
paste input "89955459"
type input "T3089955459"
drag, startPoint x: 557, startPoint y: 273, endPoint x: 550, endPoint y: 276, distance: 7.4
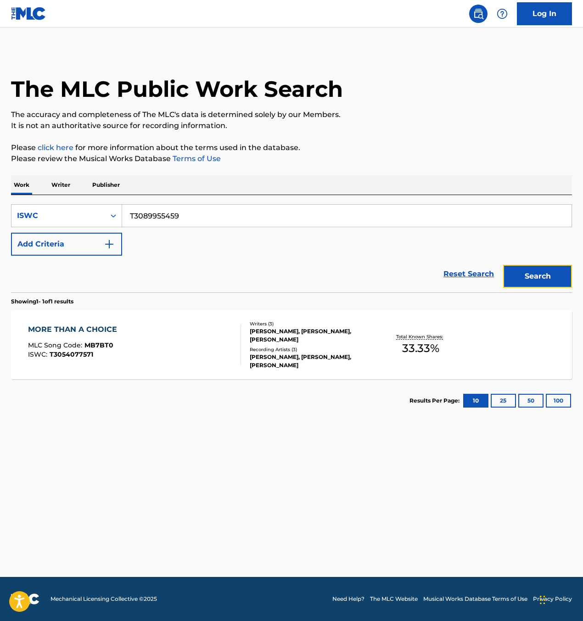
click at [551, 276] on button "Search" at bounding box center [537, 276] width 69 height 23
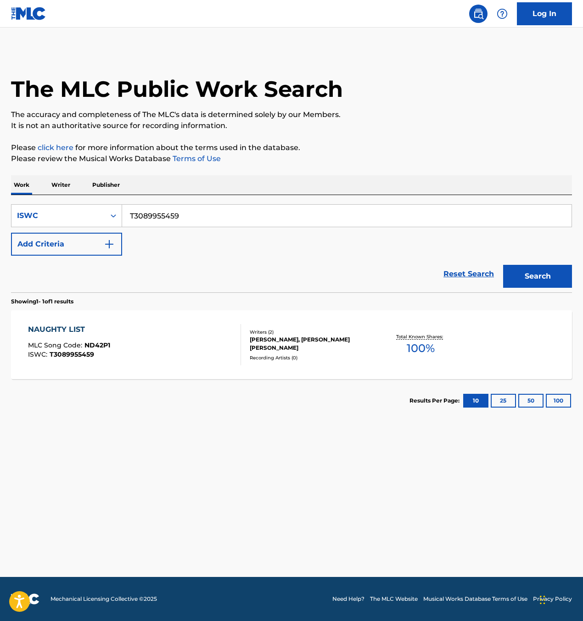
click at [66, 336] on div "NAUGHTY LIST MLC Song Code : ND42P1 ISWC : T3089955459" at bounding box center [69, 344] width 82 height 41
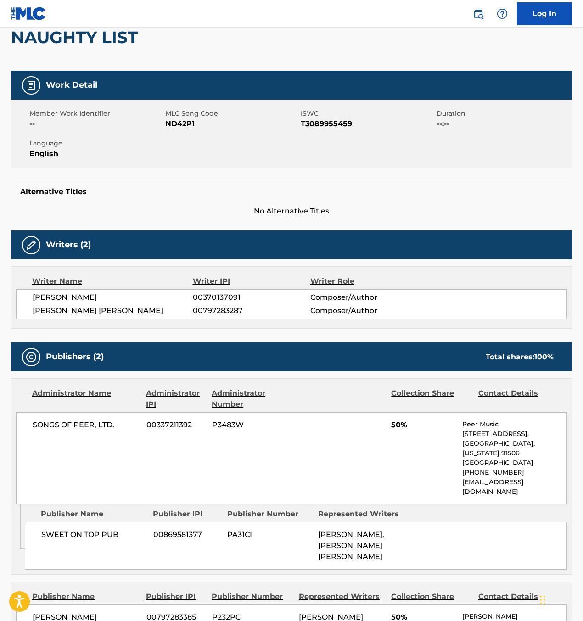
scroll to position [86, 0]
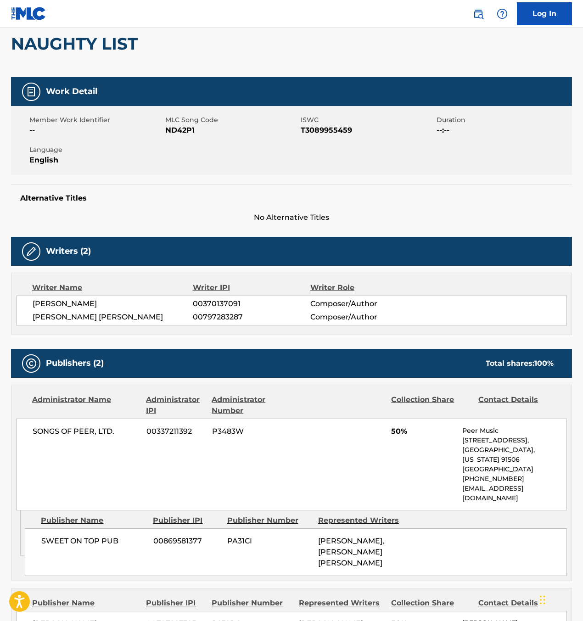
click at [182, 130] on span "ND42P1" at bounding box center [232, 130] width 134 height 11
click at [324, 134] on span "T3089955459" at bounding box center [368, 130] width 134 height 11
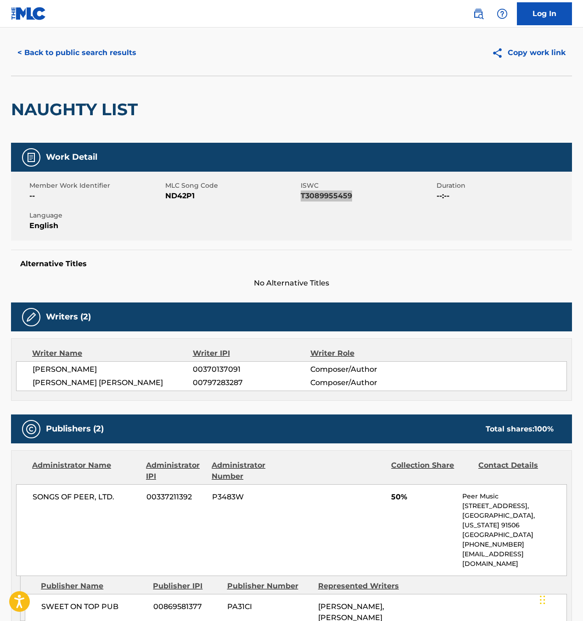
scroll to position [20, 0]
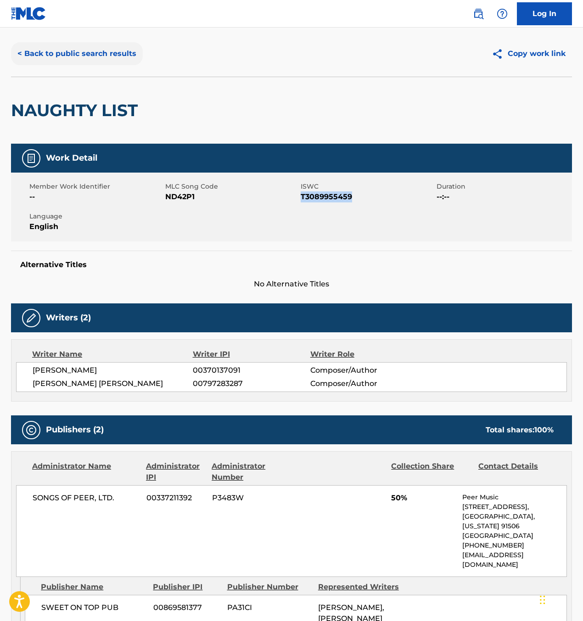
click at [106, 59] on button "< Back to public search results" at bounding box center [77, 53] width 132 height 23
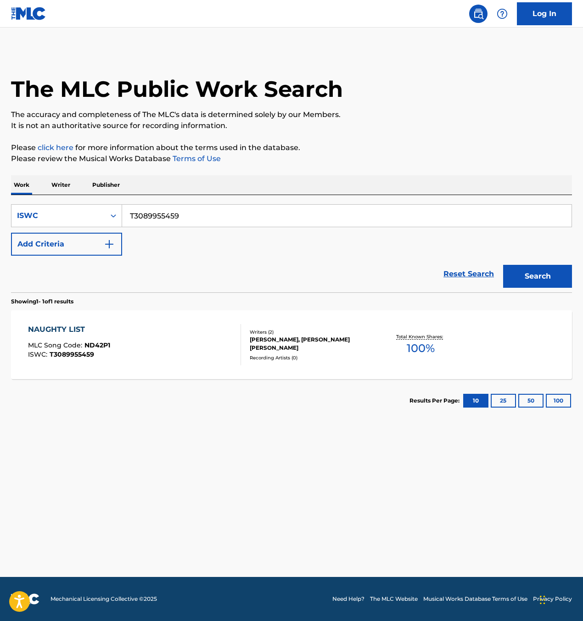
drag, startPoint x: 185, startPoint y: 221, endPoint x: 131, endPoint y: 204, distance: 56.8
click at [132, 204] on div "T3089955459" at bounding box center [347, 215] width 450 height 23
paste input "T9195614198"
click at [136, 214] on input "TT9195614198" at bounding box center [346, 216] width 449 height 22
click at [545, 273] on button "Search" at bounding box center [537, 276] width 69 height 23
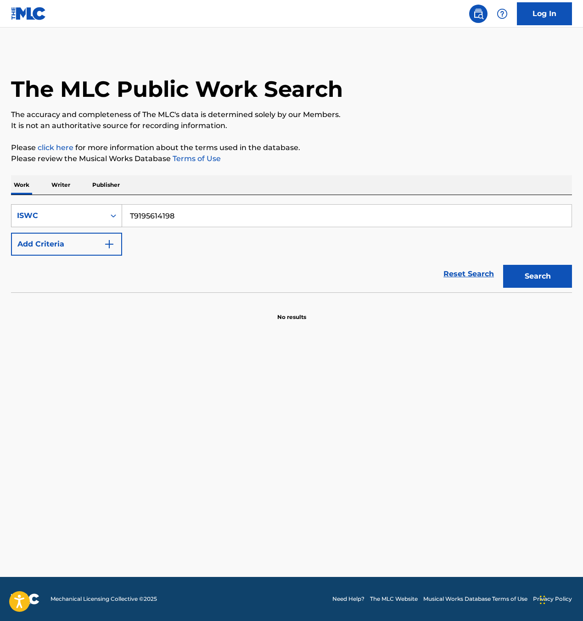
drag, startPoint x: 187, startPoint y: 204, endPoint x: 104, endPoint y: 212, distance: 83.0
click at [75, 219] on div "SearchWithCriteria29aa4377-c6d1-45ac-9f19-783b37715758 ISWC T9195614198" at bounding box center [291, 215] width 561 height 23
click at [184, 216] on input "T9195614198" at bounding box center [346, 216] width 449 height 22
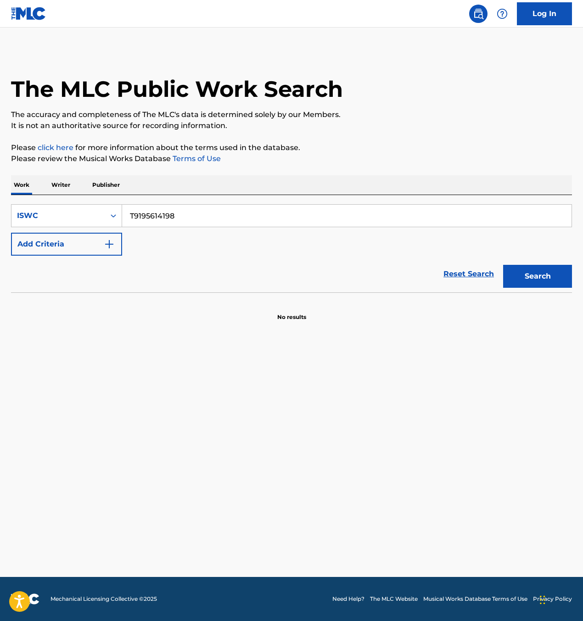
paste input "3031356631"
type input "T3031356631"
click at [536, 285] on button "Search" at bounding box center [537, 276] width 69 height 23
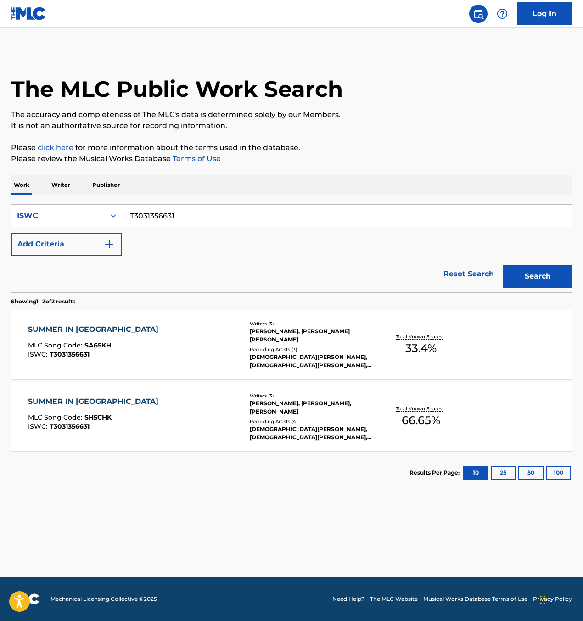
click at [157, 331] on div "SUMMER IN ME MLC Song Code : SA65KH ISWC : T3031356631" at bounding box center [134, 344] width 213 height 41
click at [396, 373] on div "SUMMER IN ME MLC Song Code : SA65KH ISWC : T3031356631 Writers ( 3 ) STEVE SMEN…" at bounding box center [291, 344] width 561 height 69
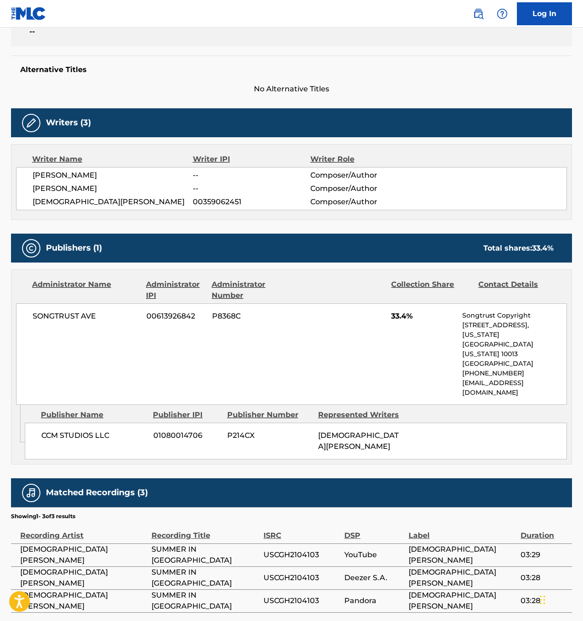
scroll to position [236, 0]
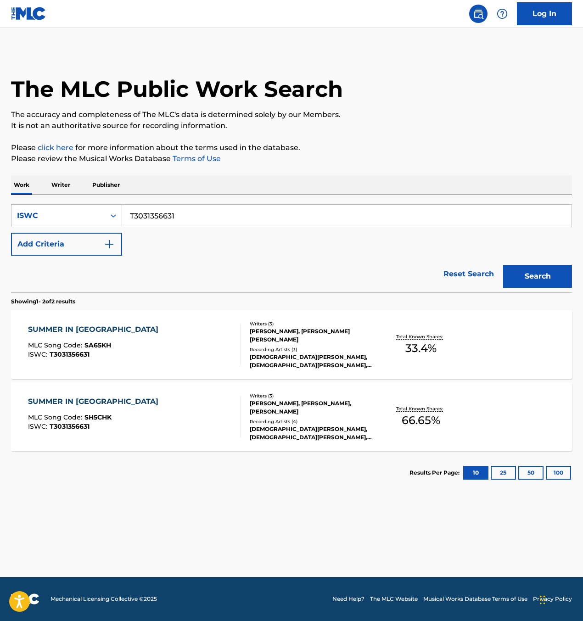
click at [233, 411] on div at bounding box center [236, 416] width 7 height 41
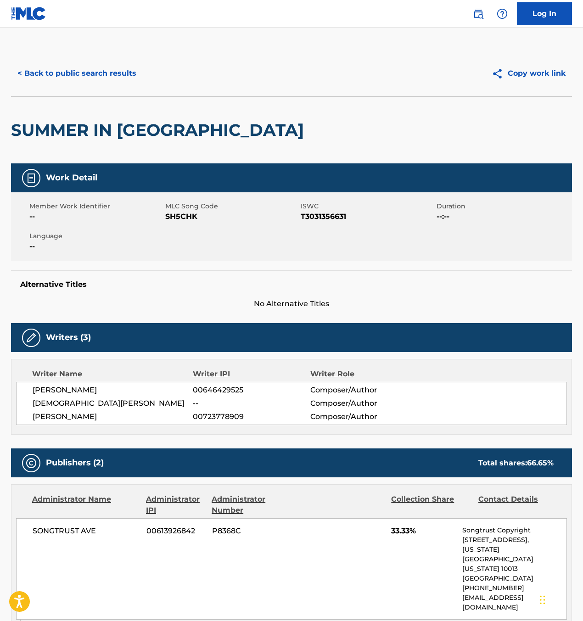
click at [187, 222] on div "Member Work Identifier -- MLC Song Code SH5CHK ISWC T3031356631 Duration --:-- …" at bounding box center [291, 226] width 561 height 69
click at [185, 212] on span "SH5CHK" at bounding box center [232, 216] width 134 height 11
click at [338, 216] on span "T3031356631" at bounding box center [368, 216] width 134 height 11
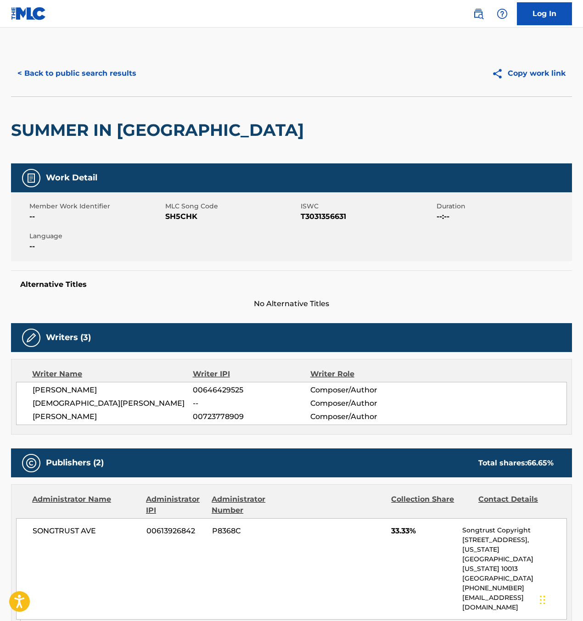
click at [181, 218] on span "SH5CHK" at bounding box center [232, 216] width 134 height 11
click at [80, 79] on button "< Back to public search results" at bounding box center [77, 73] width 132 height 23
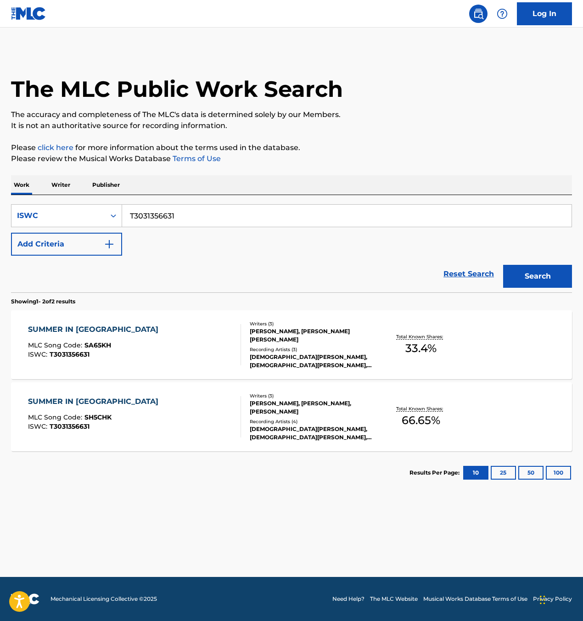
click at [378, 362] on div "SUMMER IN ME MLC Song Code : SA65KH ISWC : T3031356631 Writers ( 3 ) STEVE SMEN…" at bounding box center [291, 344] width 561 height 69
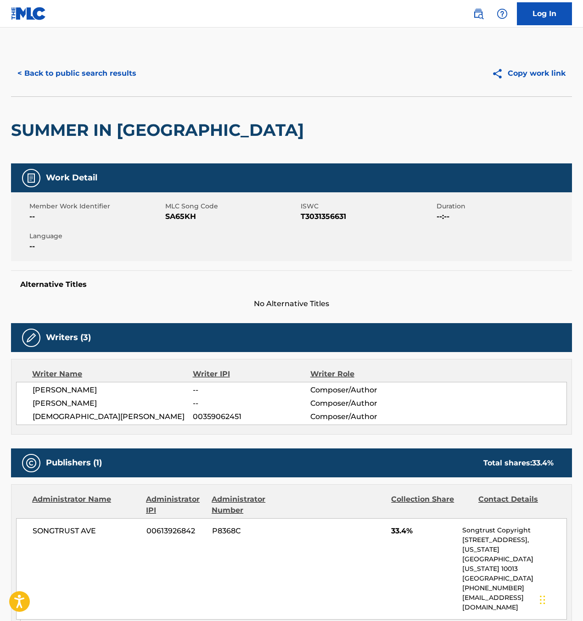
click at [185, 214] on span "SA65KH" at bounding box center [232, 216] width 134 height 11
click at [78, 75] on button "< Back to public search results" at bounding box center [77, 73] width 132 height 23
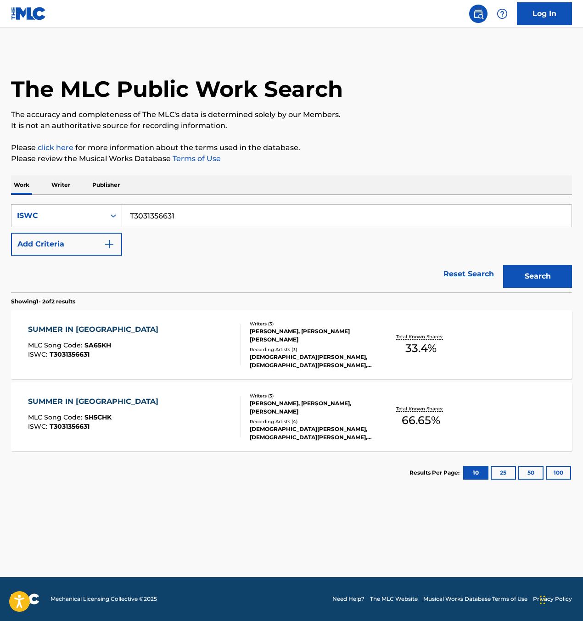
drag, startPoint x: 152, startPoint y: 221, endPoint x: 63, endPoint y: 198, distance: 92.0
click at [65, 199] on div "SearchWithCriteria29aa4377-c6d1-45ac-9f19-783b37715758 ISWC T3031356631 Add Cri…" at bounding box center [291, 243] width 561 height 97
paste input "140748734"
click at [535, 278] on button "Search" at bounding box center [537, 276] width 69 height 23
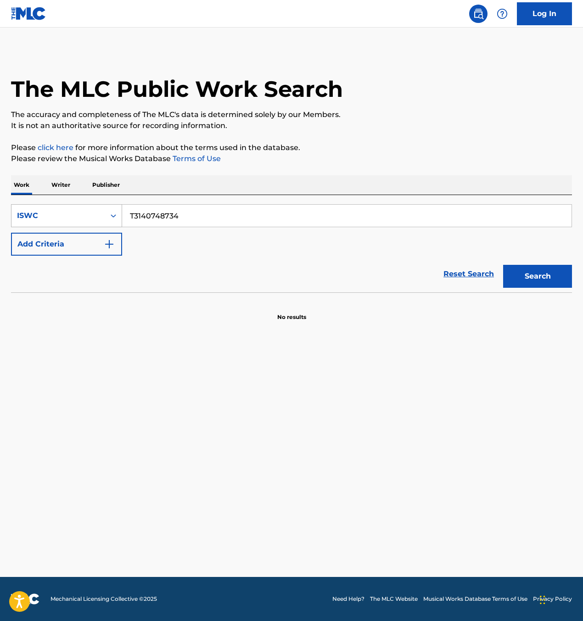
drag, startPoint x: 180, startPoint y: 209, endPoint x: 117, endPoint y: 211, distance: 62.9
click at [117, 209] on div "SearchWithCriteria29aa4377-c6d1-45ac-9f19-783b37715758 ISWC T3140748734" at bounding box center [291, 215] width 561 height 23
paste input "027686557"
type input "T3027686557"
click at [547, 281] on button "Search" at bounding box center [537, 276] width 69 height 23
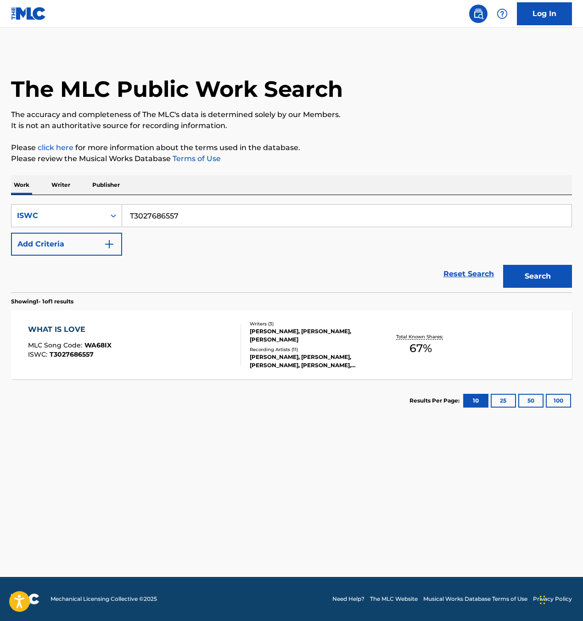
click at [147, 338] on div "WHAT IS LOVE MLC Song Code : WA68IX ISWC : T3027686557" at bounding box center [134, 344] width 213 height 41
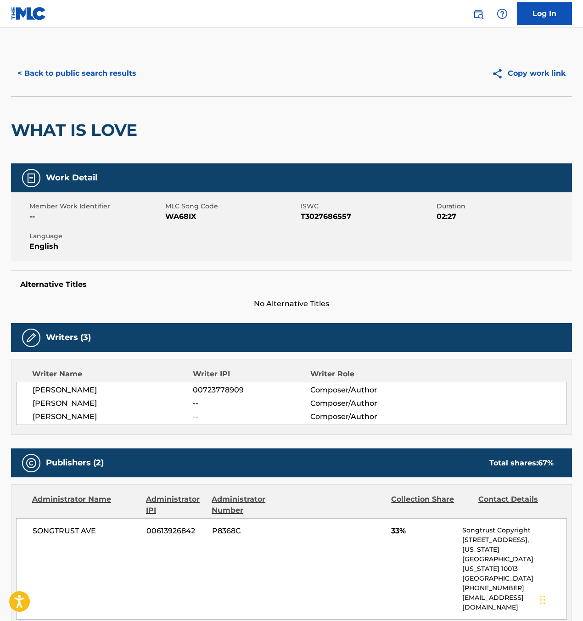
click at [185, 216] on span "WA68IX" at bounding box center [232, 216] width 134 height 11
